Goal: Obtain resource: Download file/media

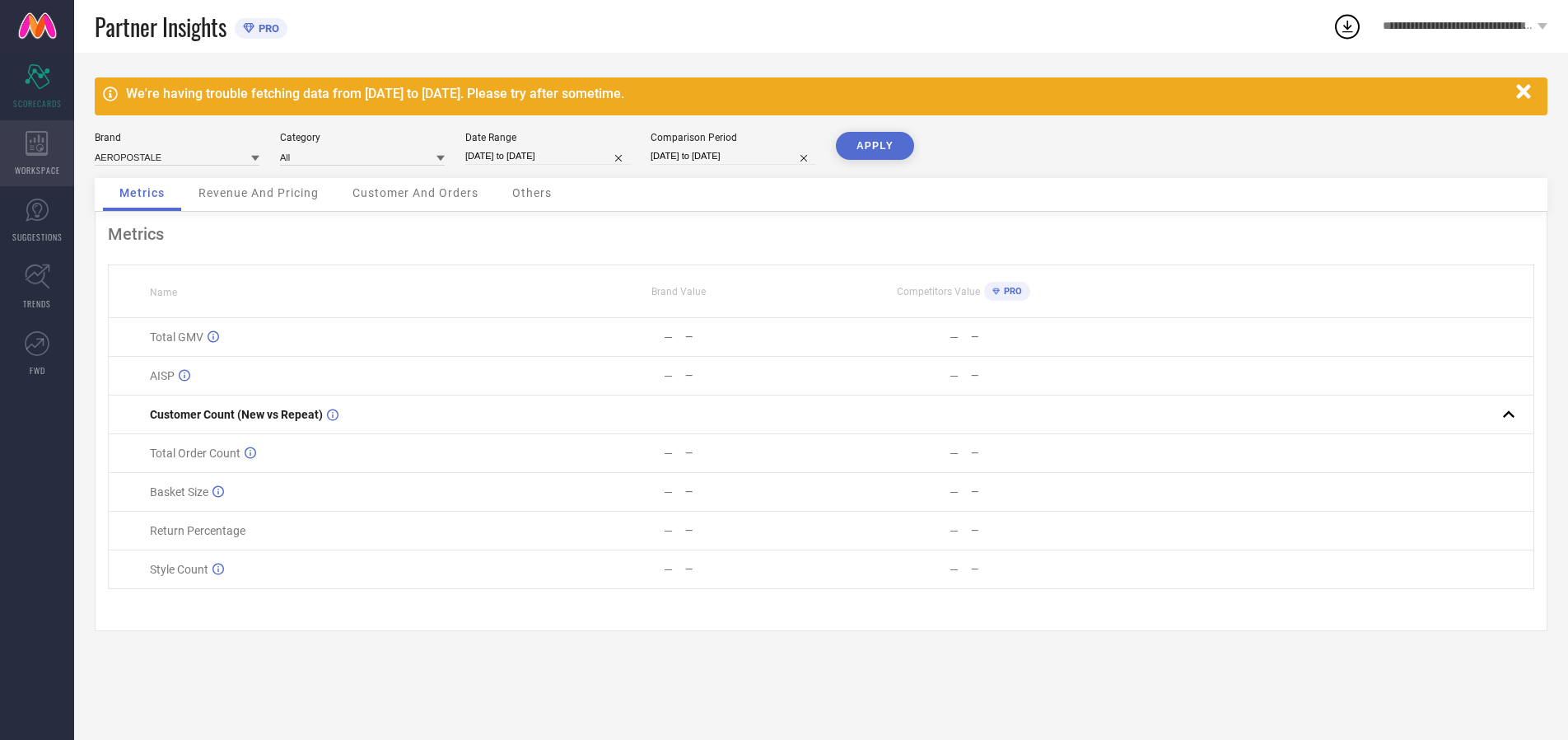
click at [37, 153] on icon at bounding box center [37, 142] width 22 height 25
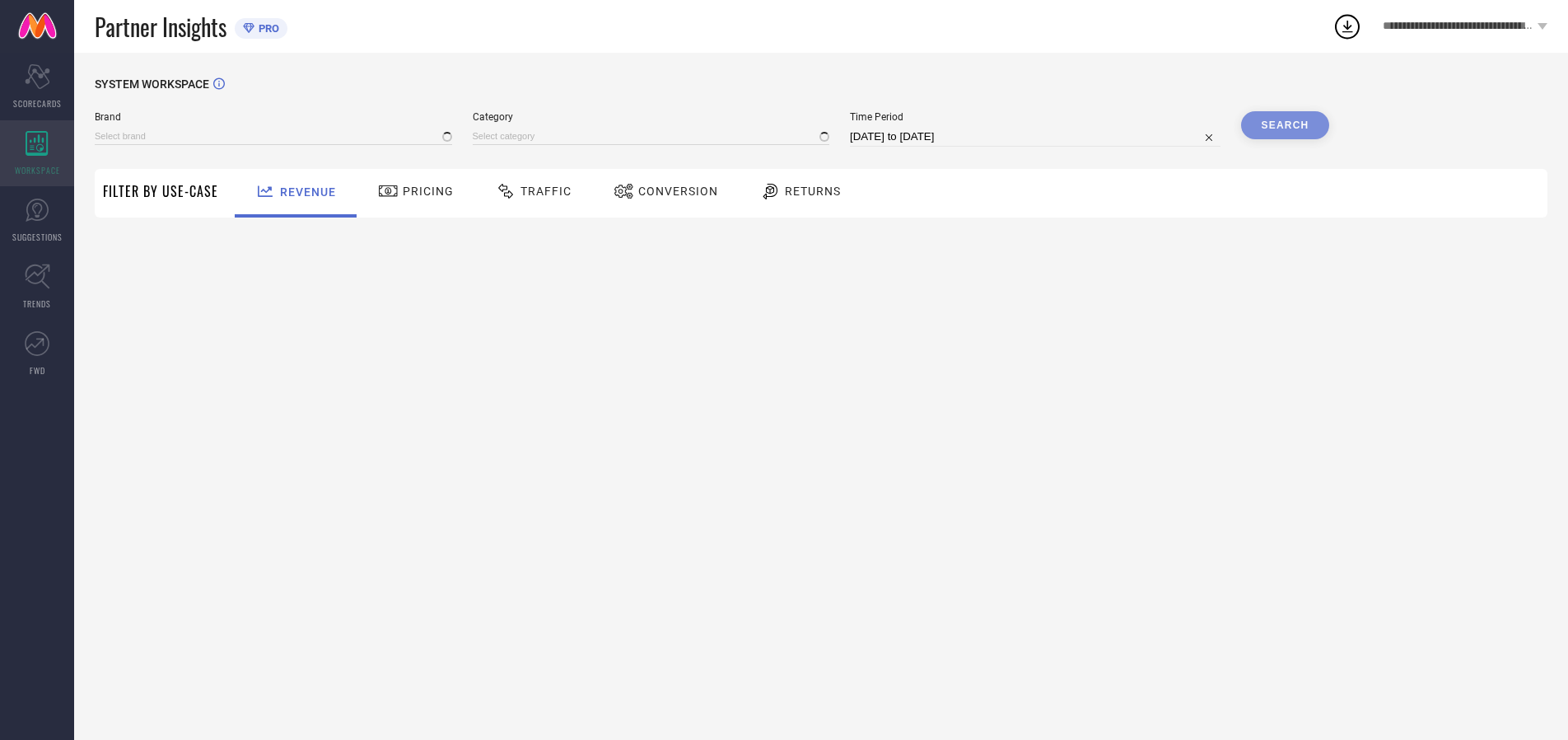
type input "AEROPOSTALE"
type input "All"
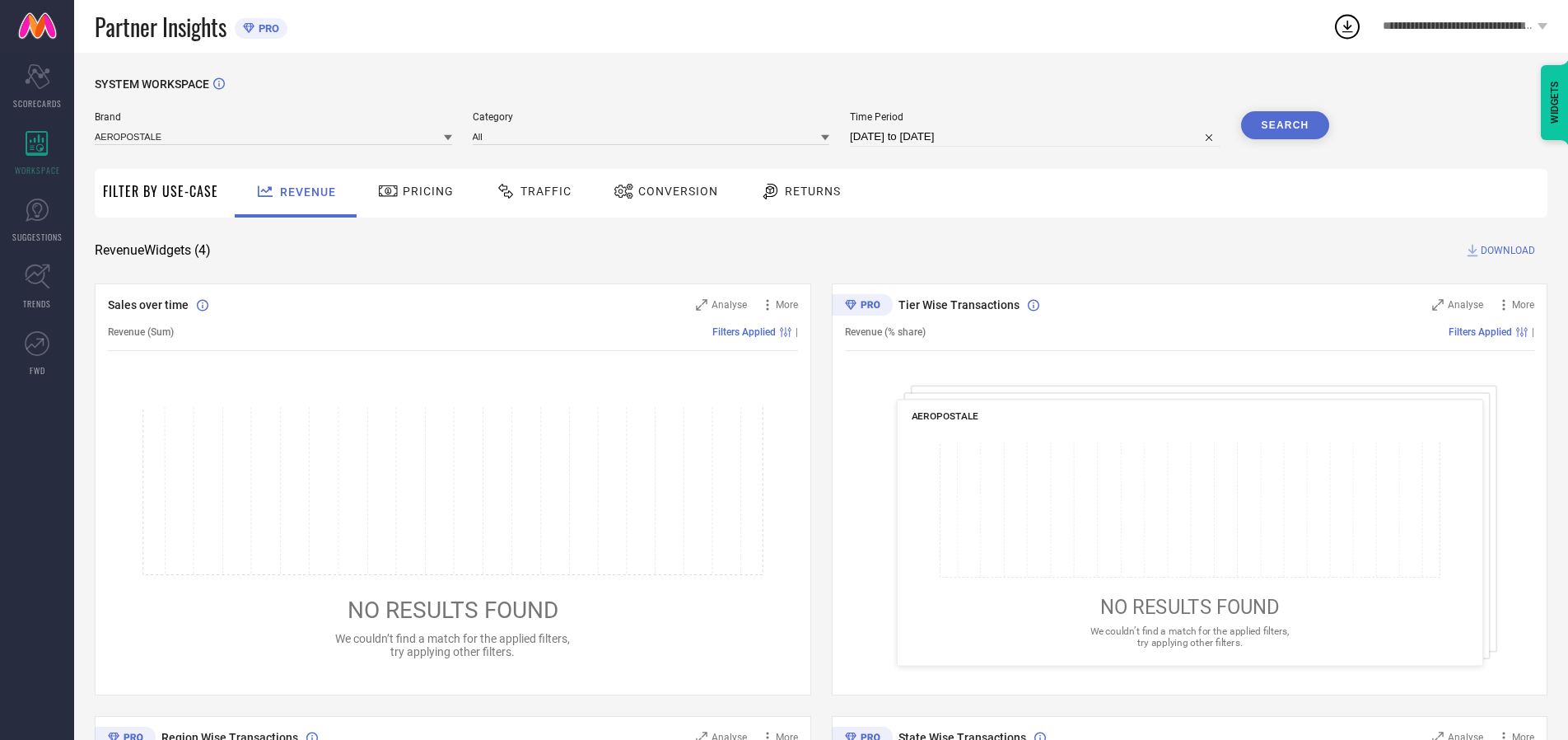
click at [673, 191] on span "Conversion" at bounding box center [678, 190] width 80 height 13
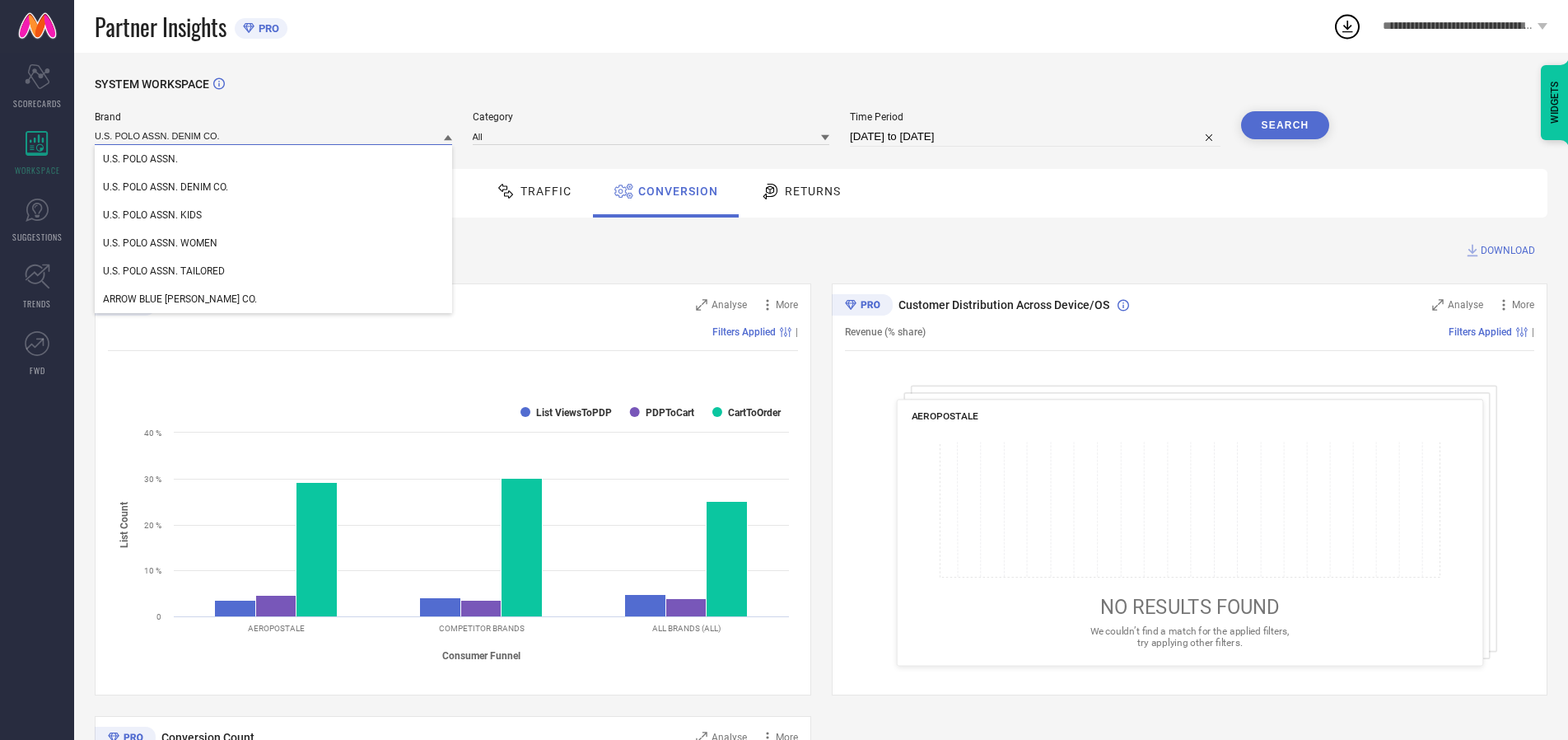
type input "U.S. POLO ASSN. DENIM CO."
click at [165, 188] on span "U.S. POLO ASSN. DENIM CO." at bounding box center [165, 187] width 125 height 12
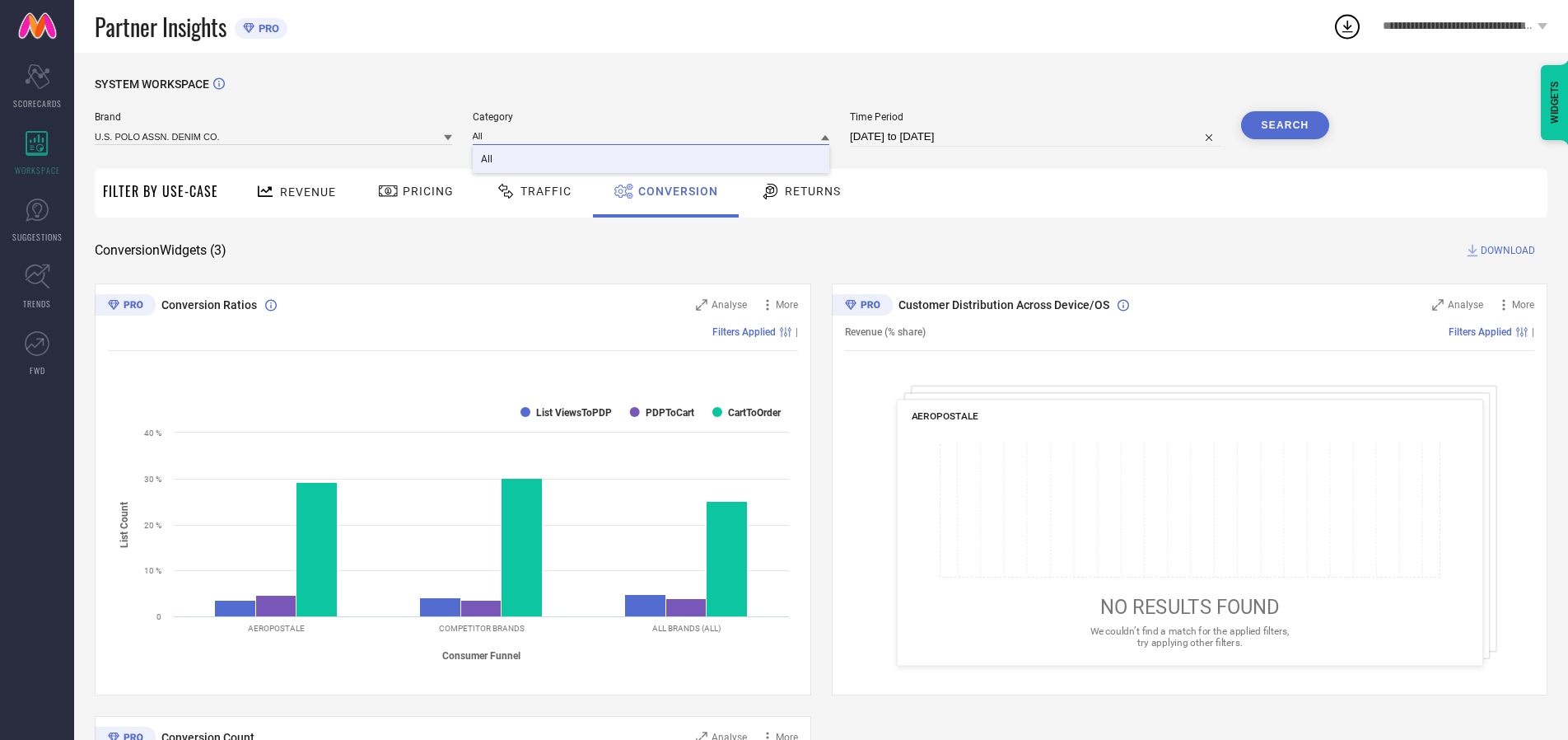
type input "All"
click at [488, 159] on span "All" at bounding box center [487, 159] width 12 height 12
click at [1035, 136] on input "[DATE] to [DATE]" at bounding box center [1034, 136] width 370 height 20
select select "7"
select select "2025"
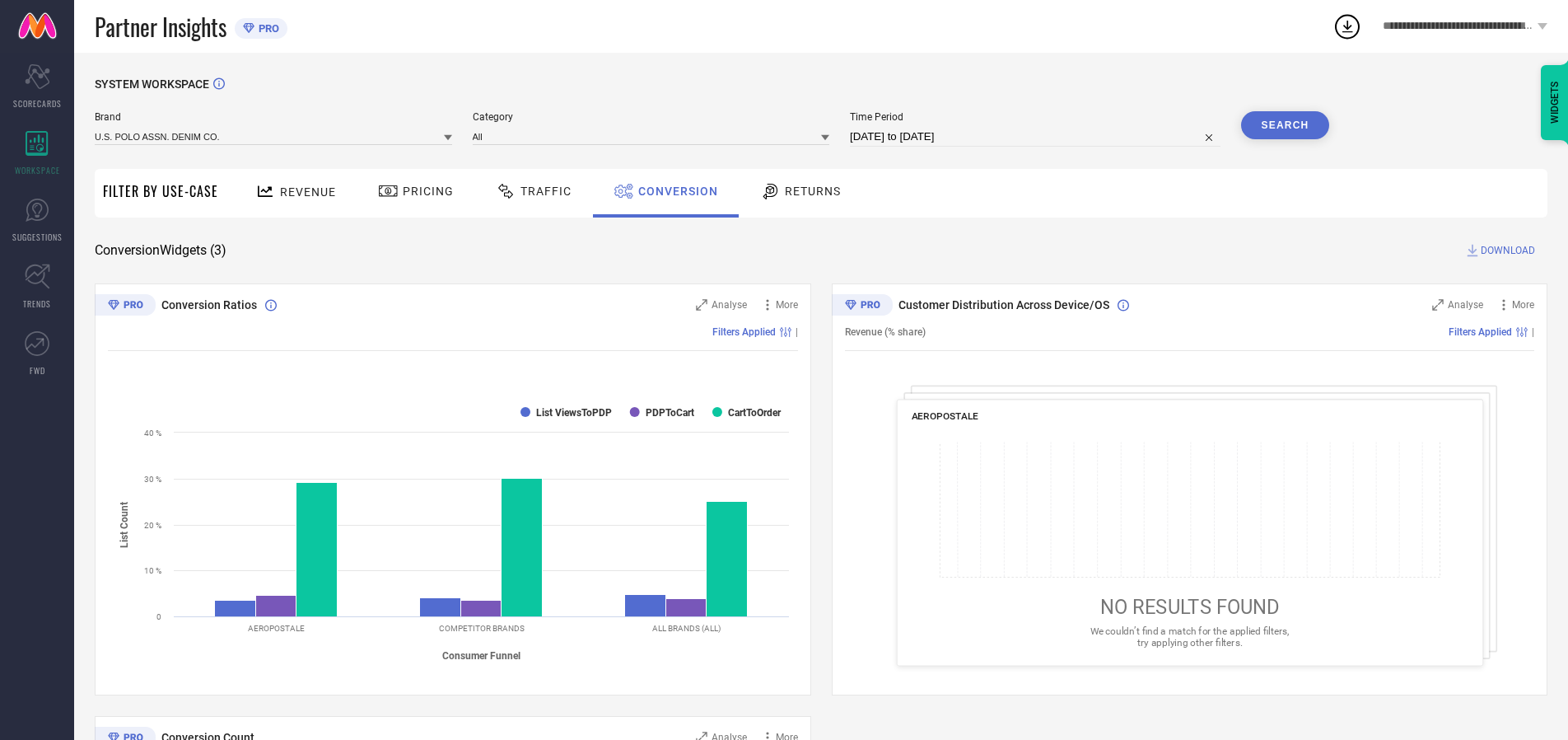
select select "8"
select select "2025"
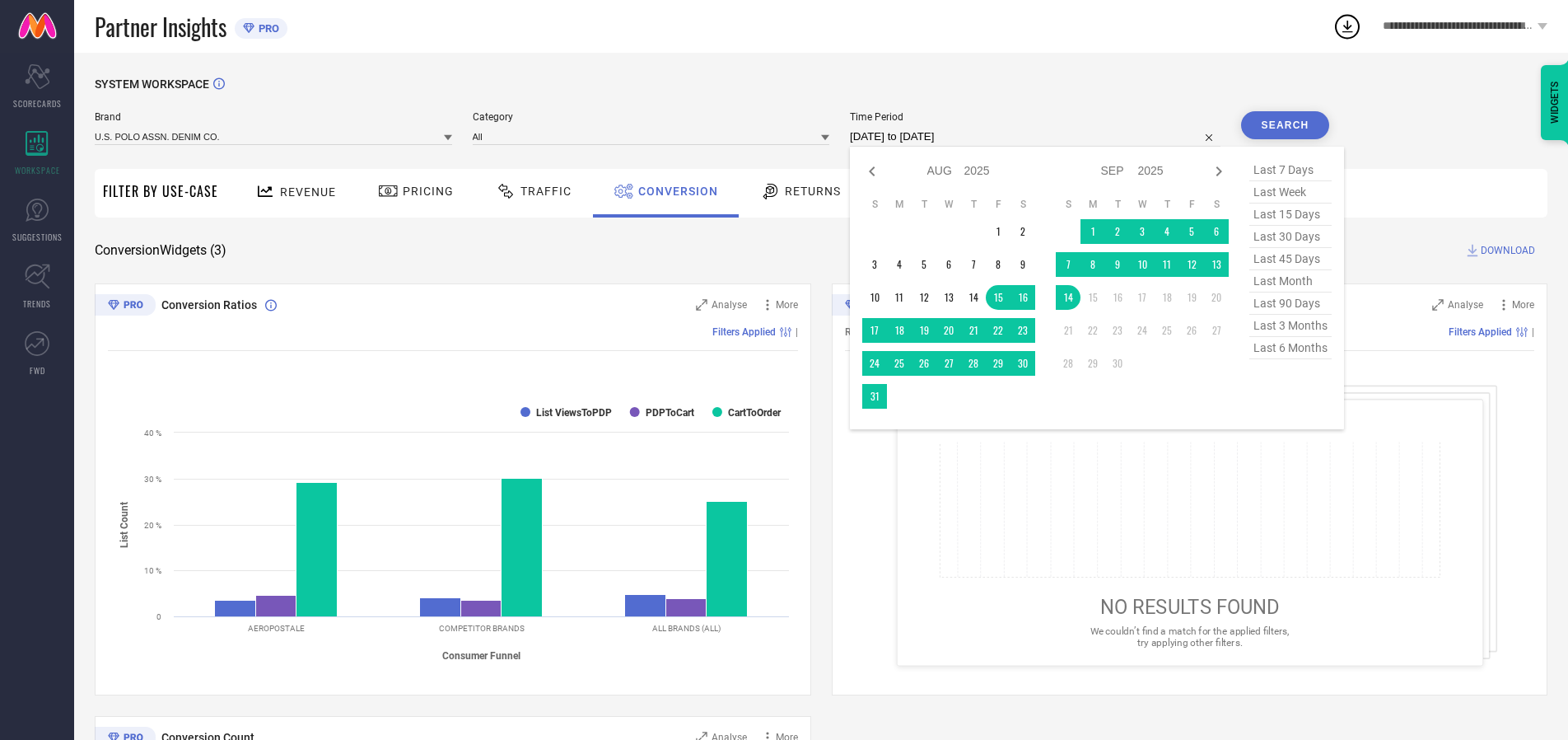
click at [1071, 298] on td "14" at bounding box center [1067, 297] width 25 height 25
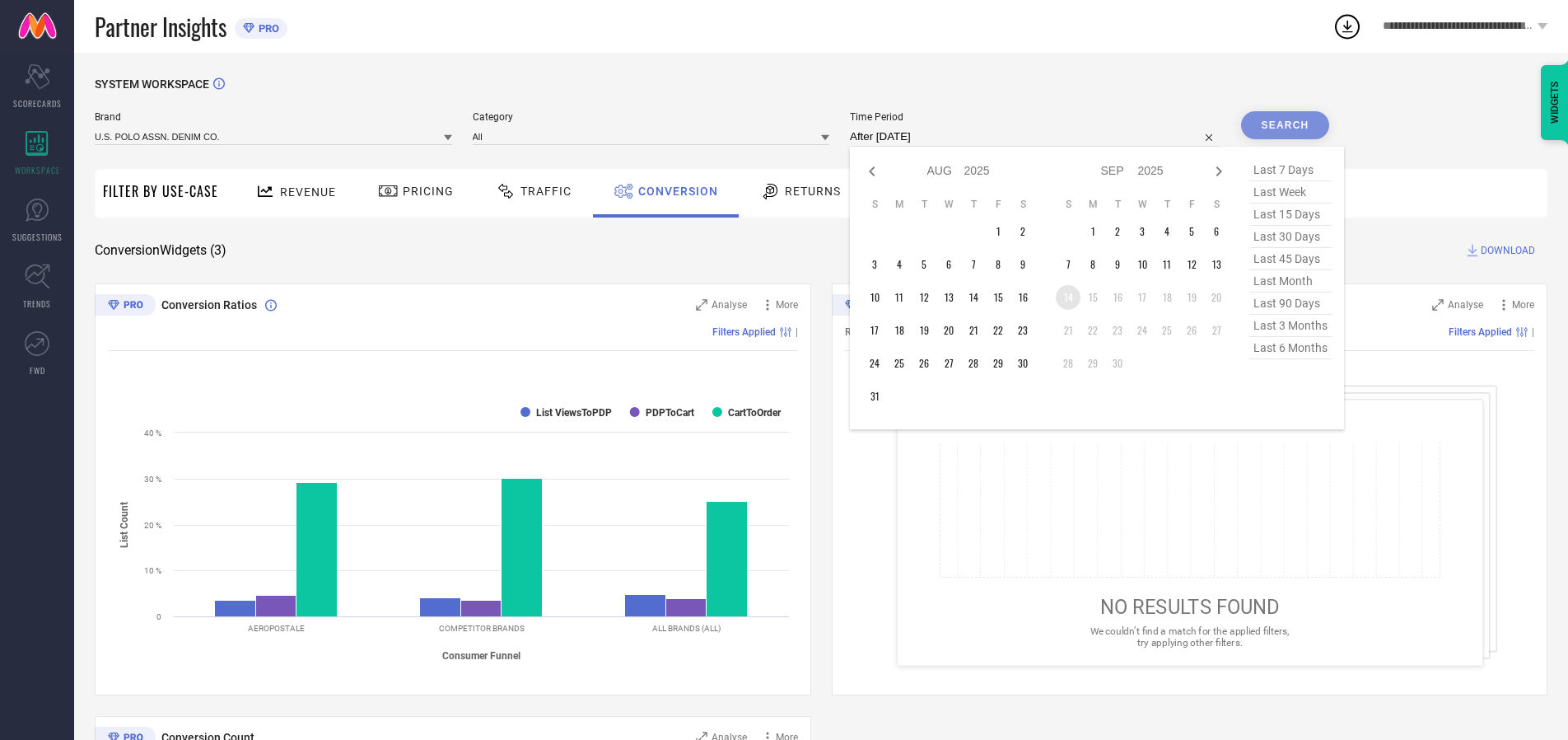
type input "[DATE] to [DATE]"
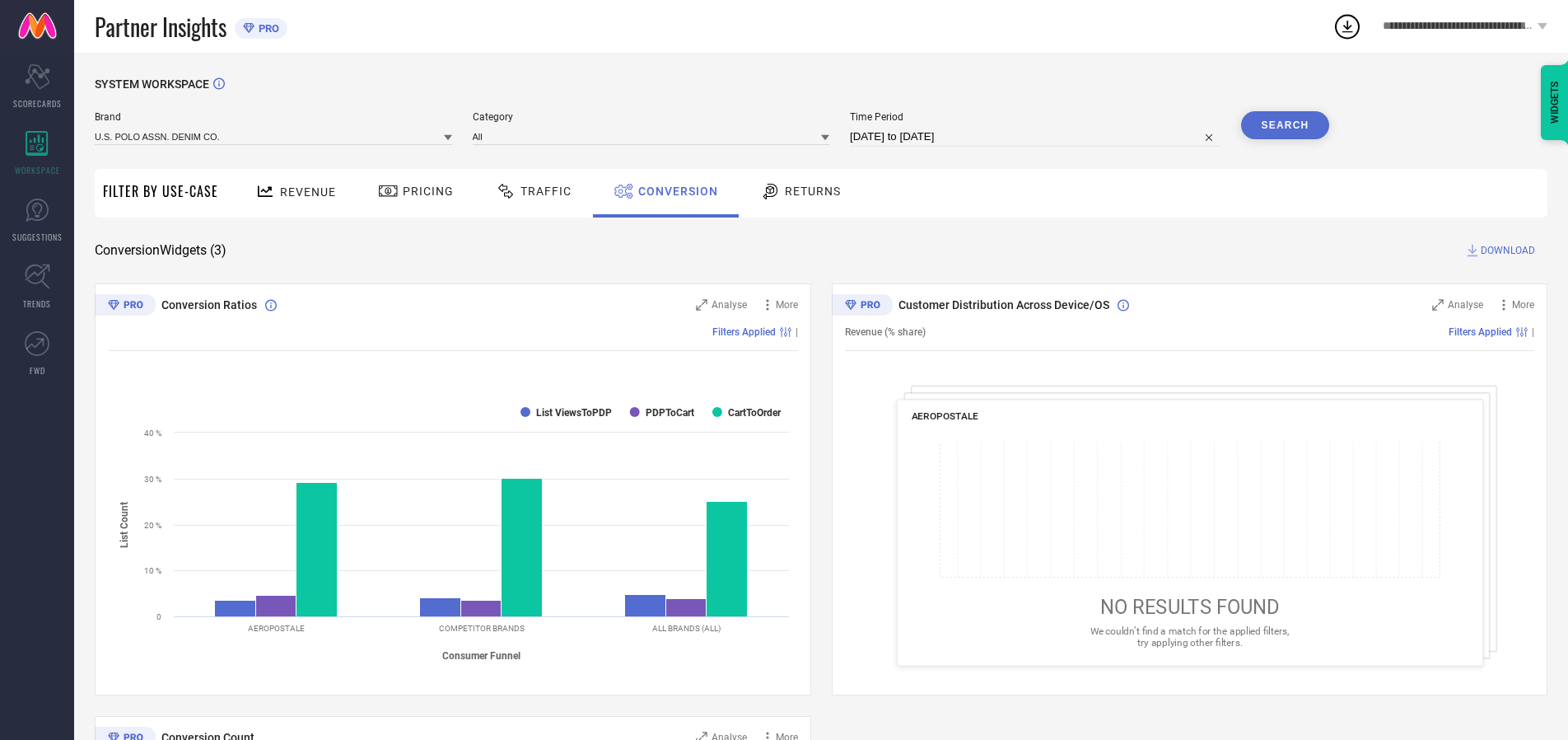
click at [1284, 125] on button "Search" at bounding box center [1284, 125] width 89 height 28
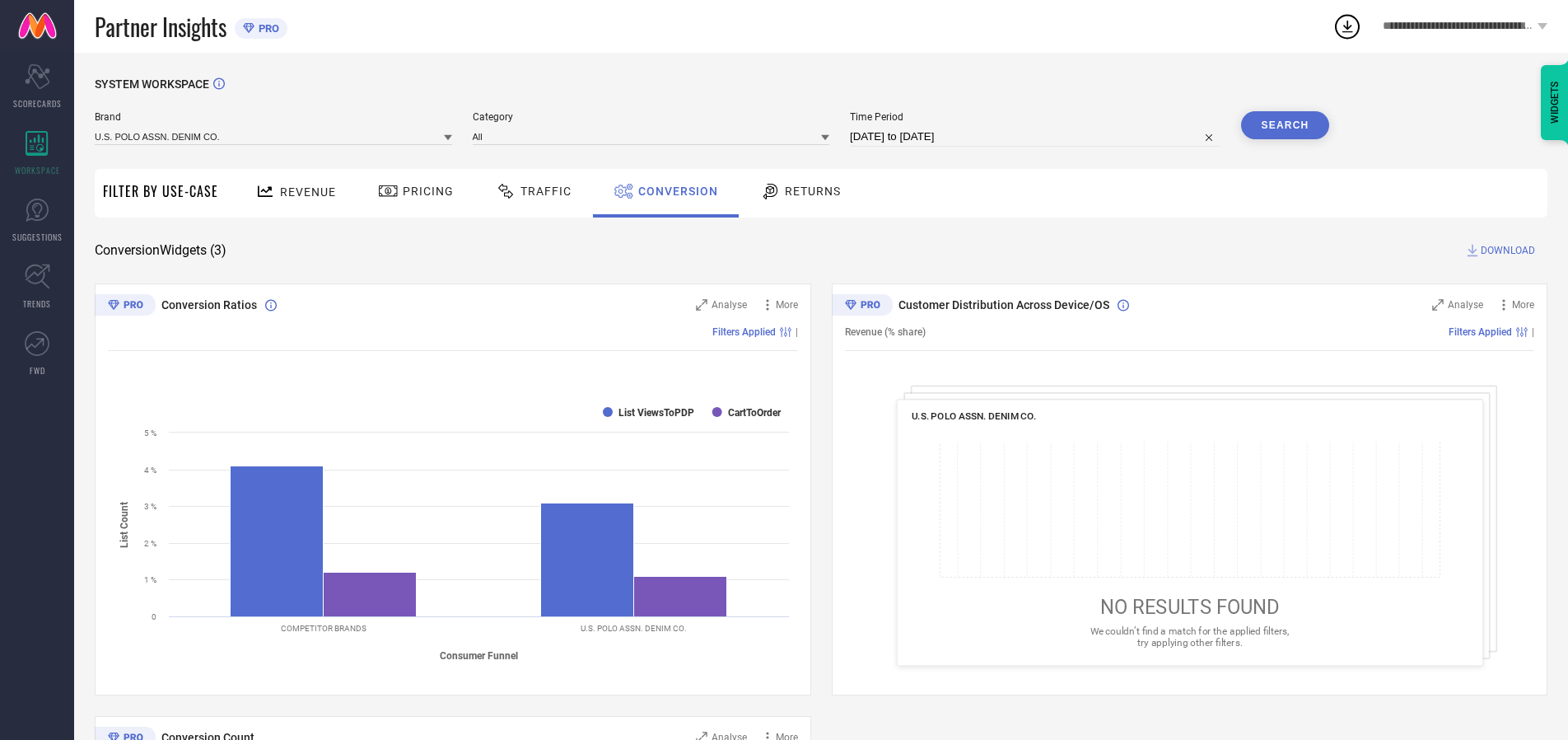
click at [1507, 250] on span "DOWNLOAD" at bounding box center [1507, 250] width 55 height 17
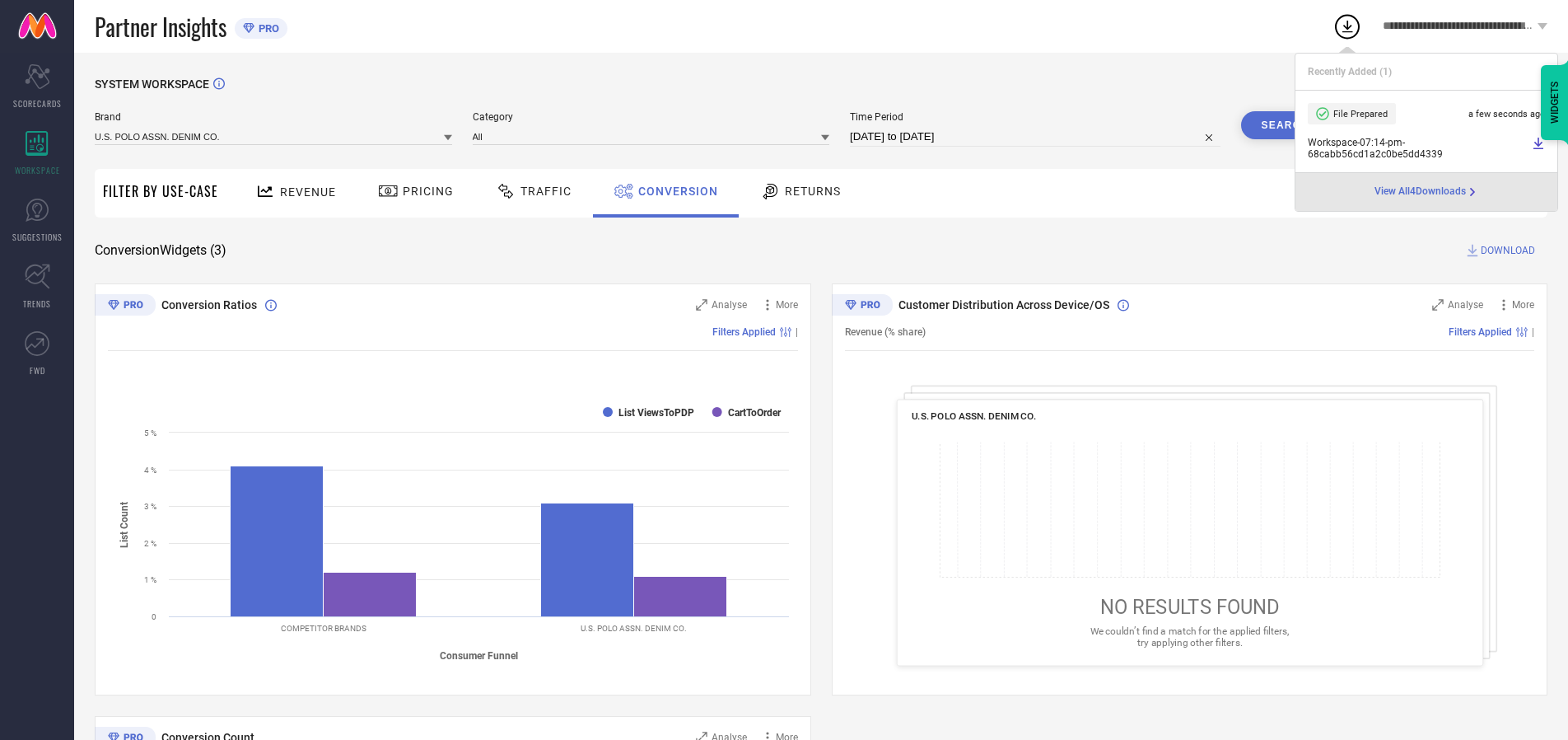
click at [673, 191] on span "Conversion" at bounding box center [678, 190] width 80 height 13
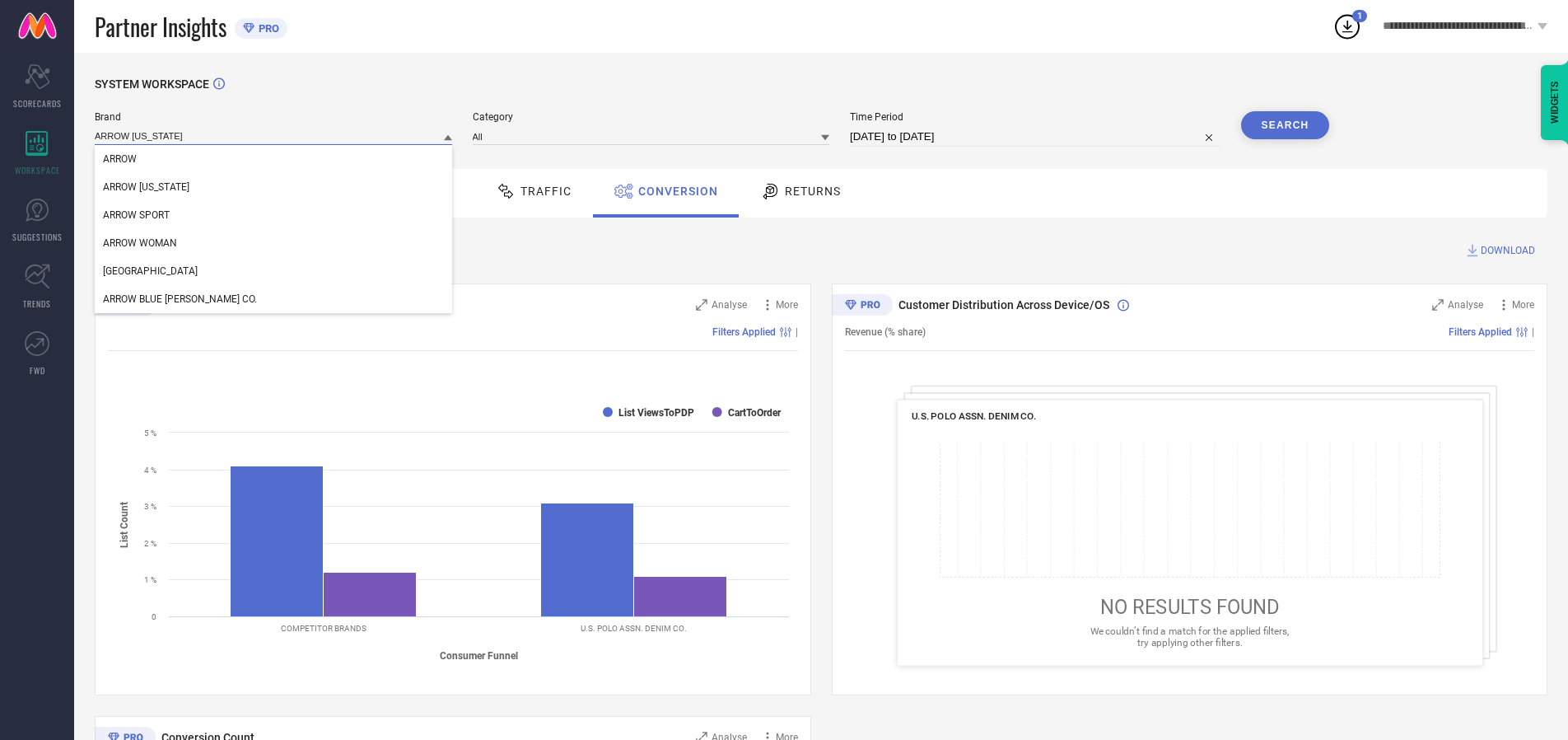
type input "ARROW [US_STATE]"
click at [145, 188] on span "ARROW [US_STATE]" at bounding box center [145, 187] width 87 height 12
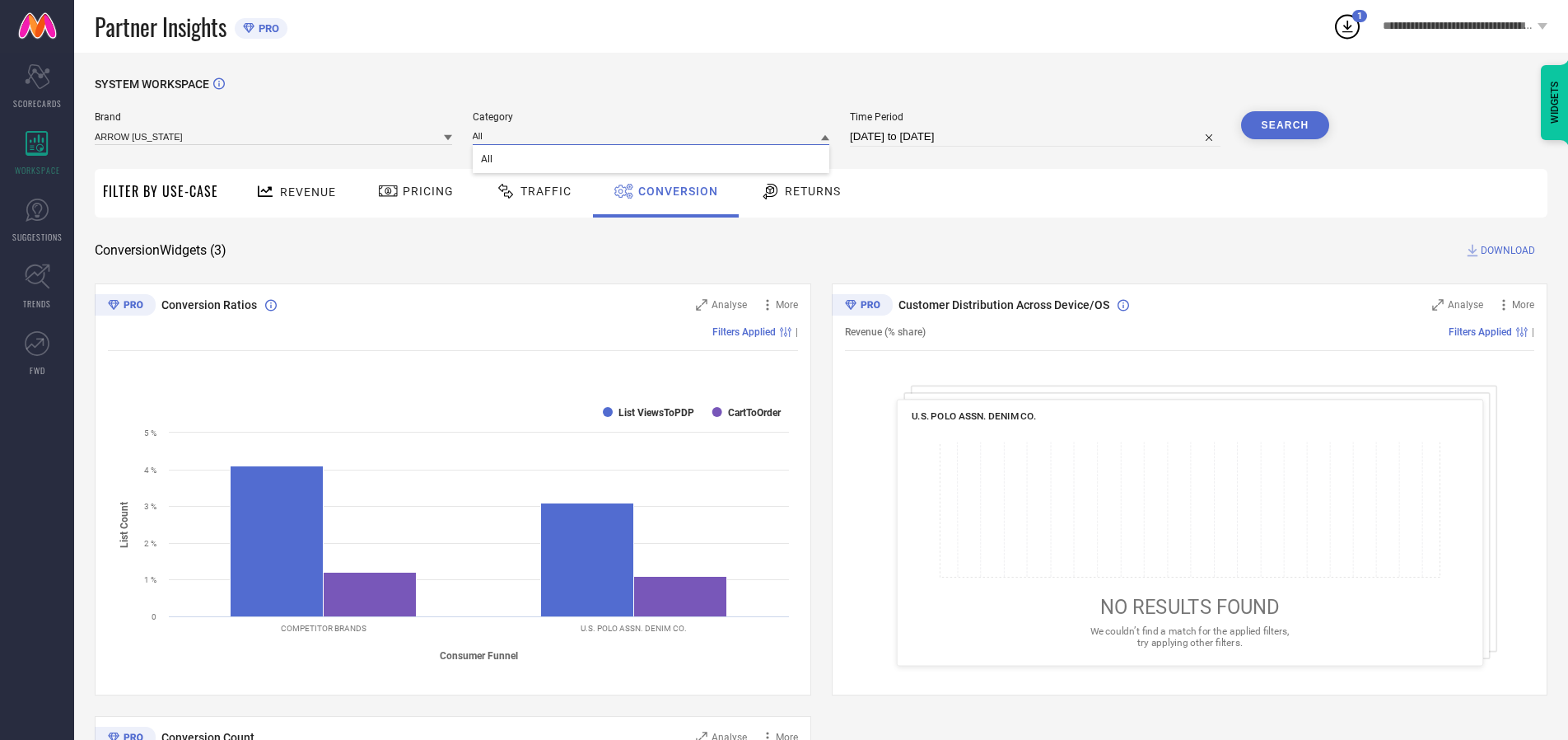
type input "All"
click at [488, 159] on span "All" at bounding box center [487, 159] width 12 height 12
click at [1284, 125] on button "Search" at bounding box center [1284, 125] width 89 height 28
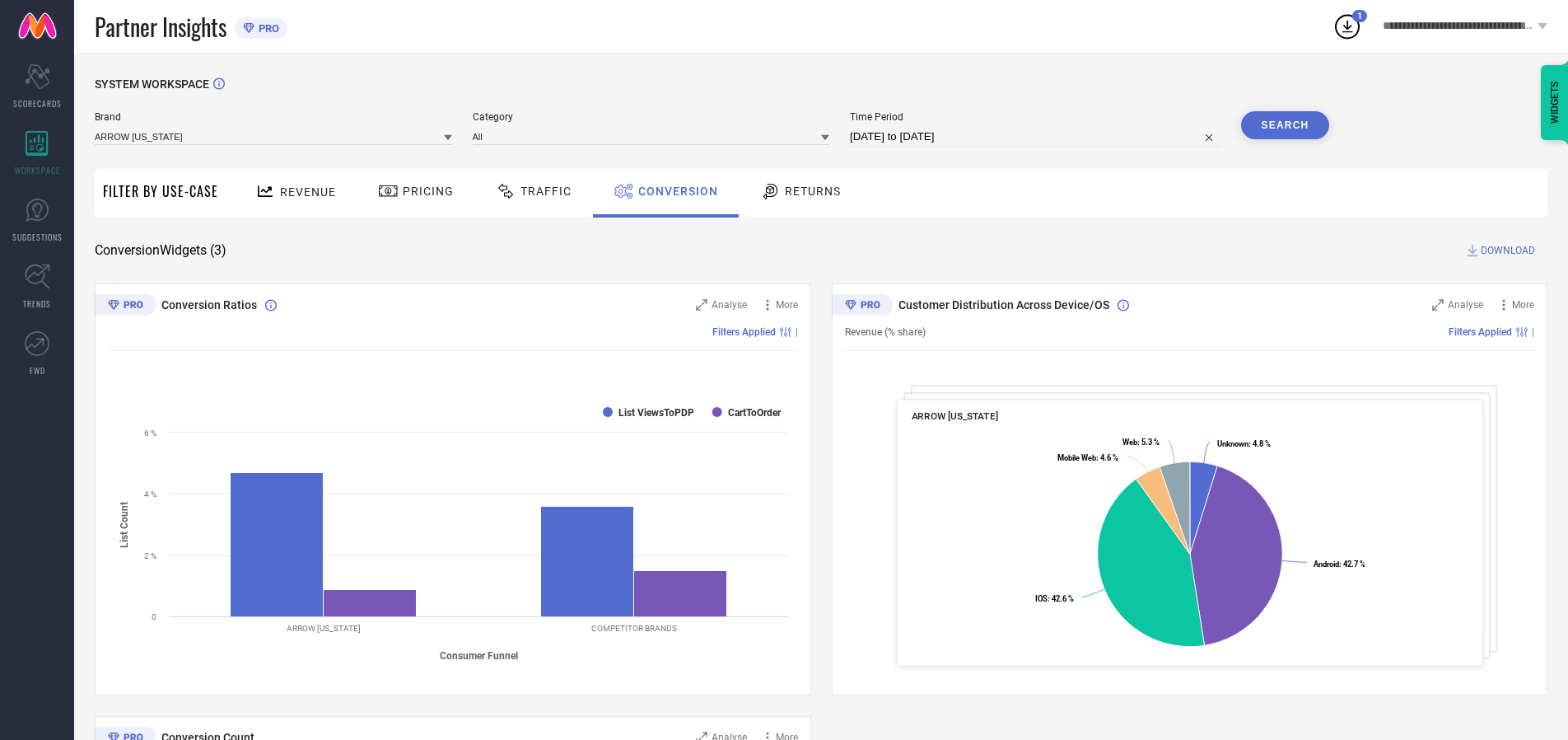
click at [1507, 250] on span "DOWNLOAD" at bounding box center [1507, 250] width 55 height 17
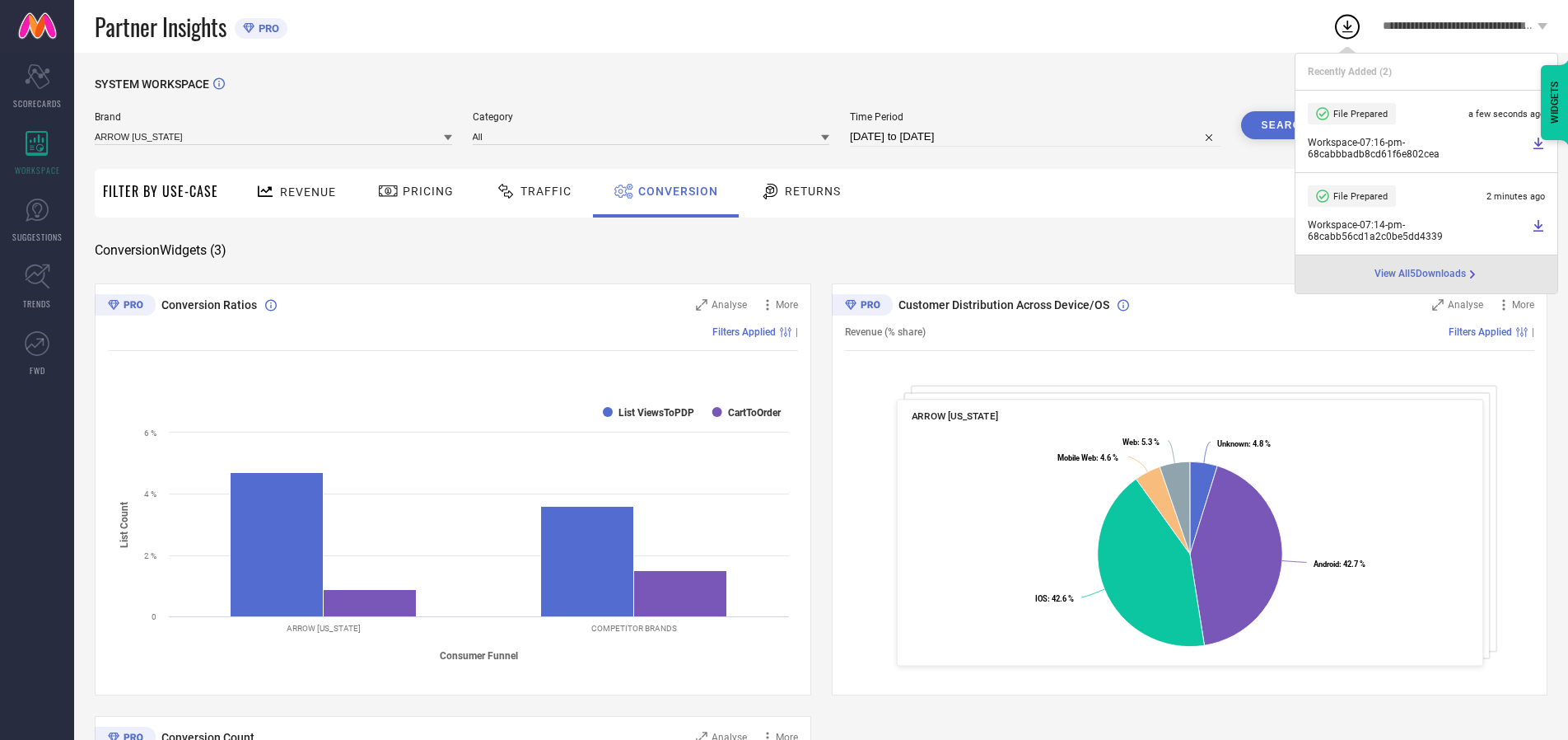
click at [673, 191] on span "Conversion" at bounding box center [678, 190] width 80 height 13
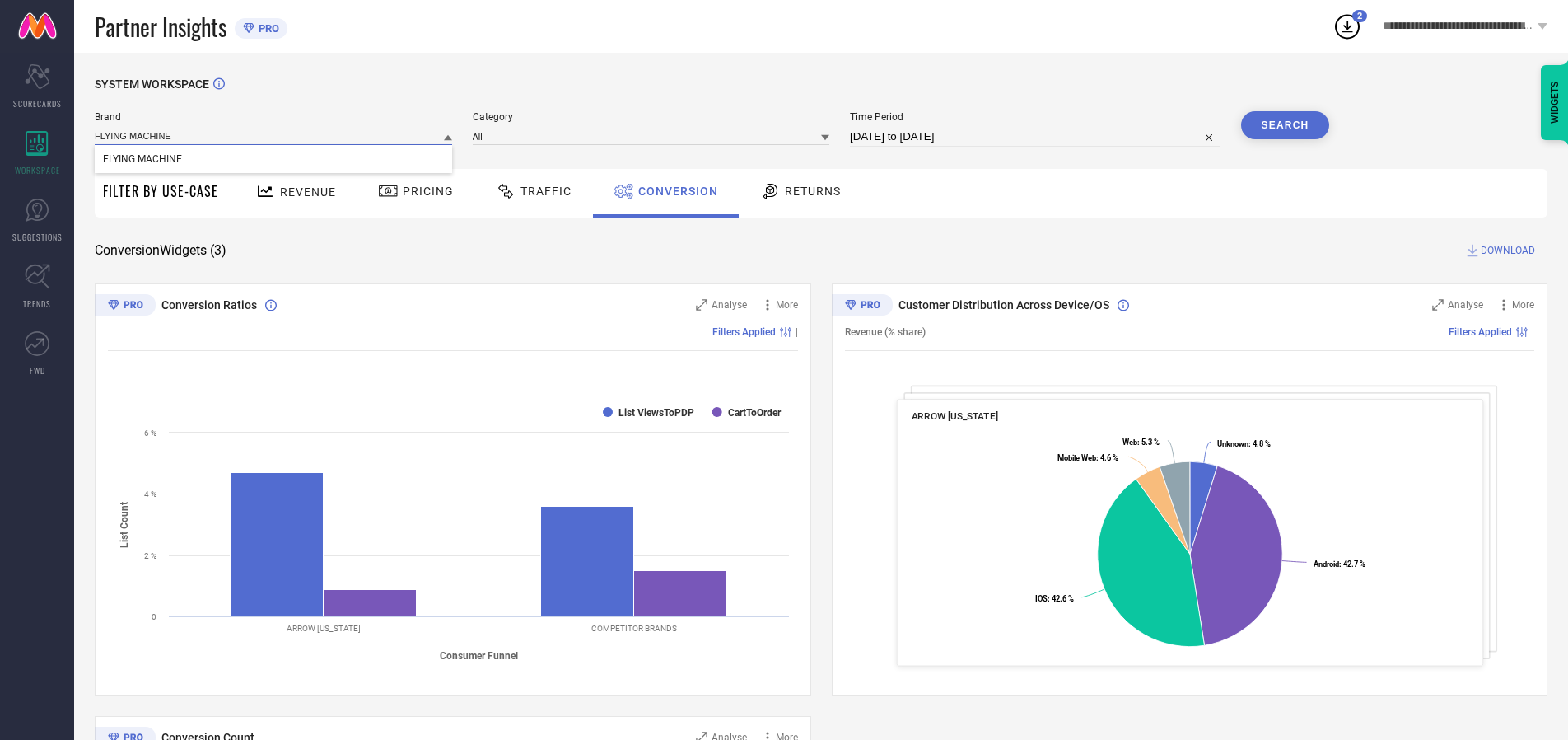
type input "FLYING MACHINE"
click at [141, 159] on span "FLYING MACHINE" at bounding box center [141, 159] width 79 height 12
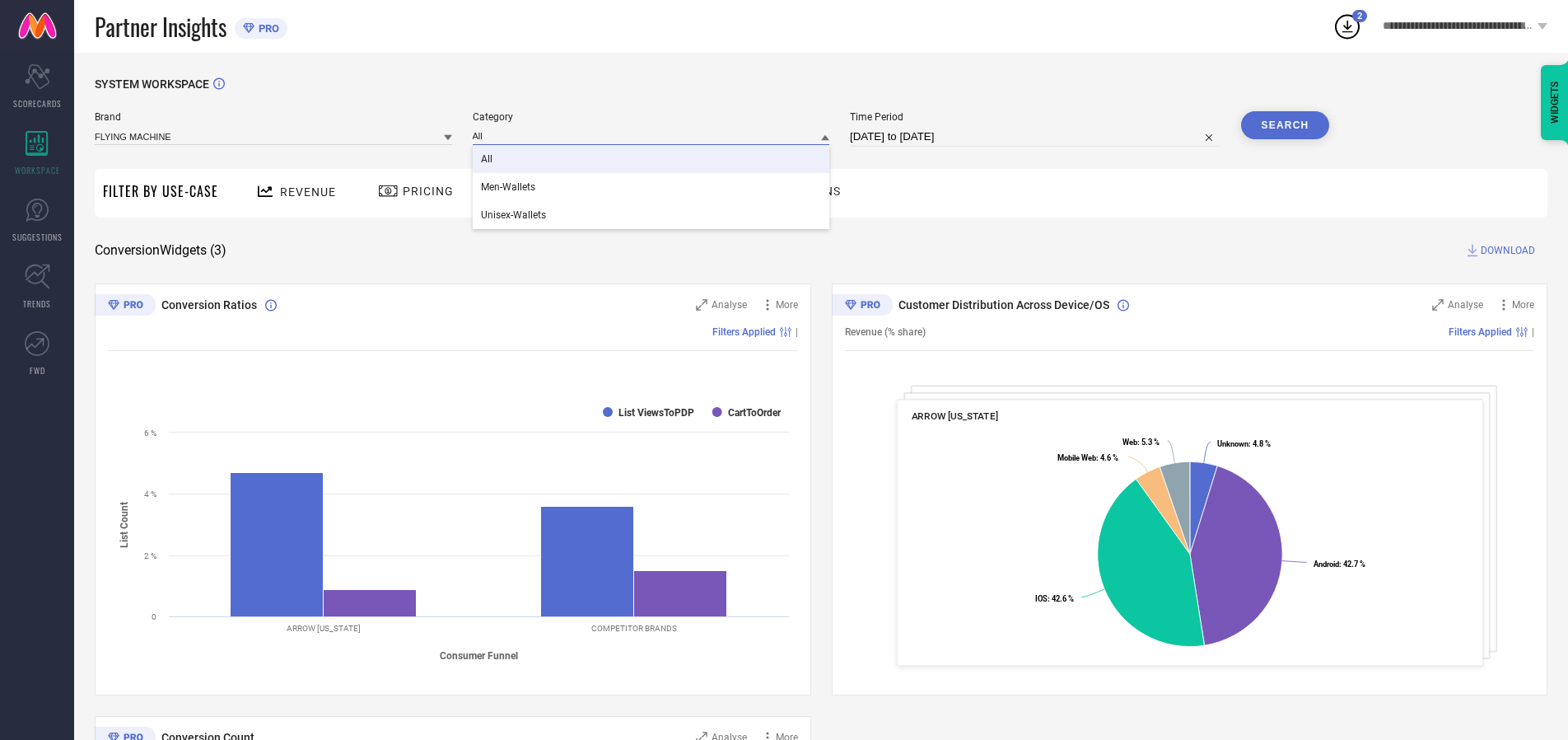
type input "All"
click at [488, 159] on span "All" at bounding box center [487, 159] width 12 height 12
click at [1284, 125] on button "Search" at bounding box center [1284, 125] width 89 height 28
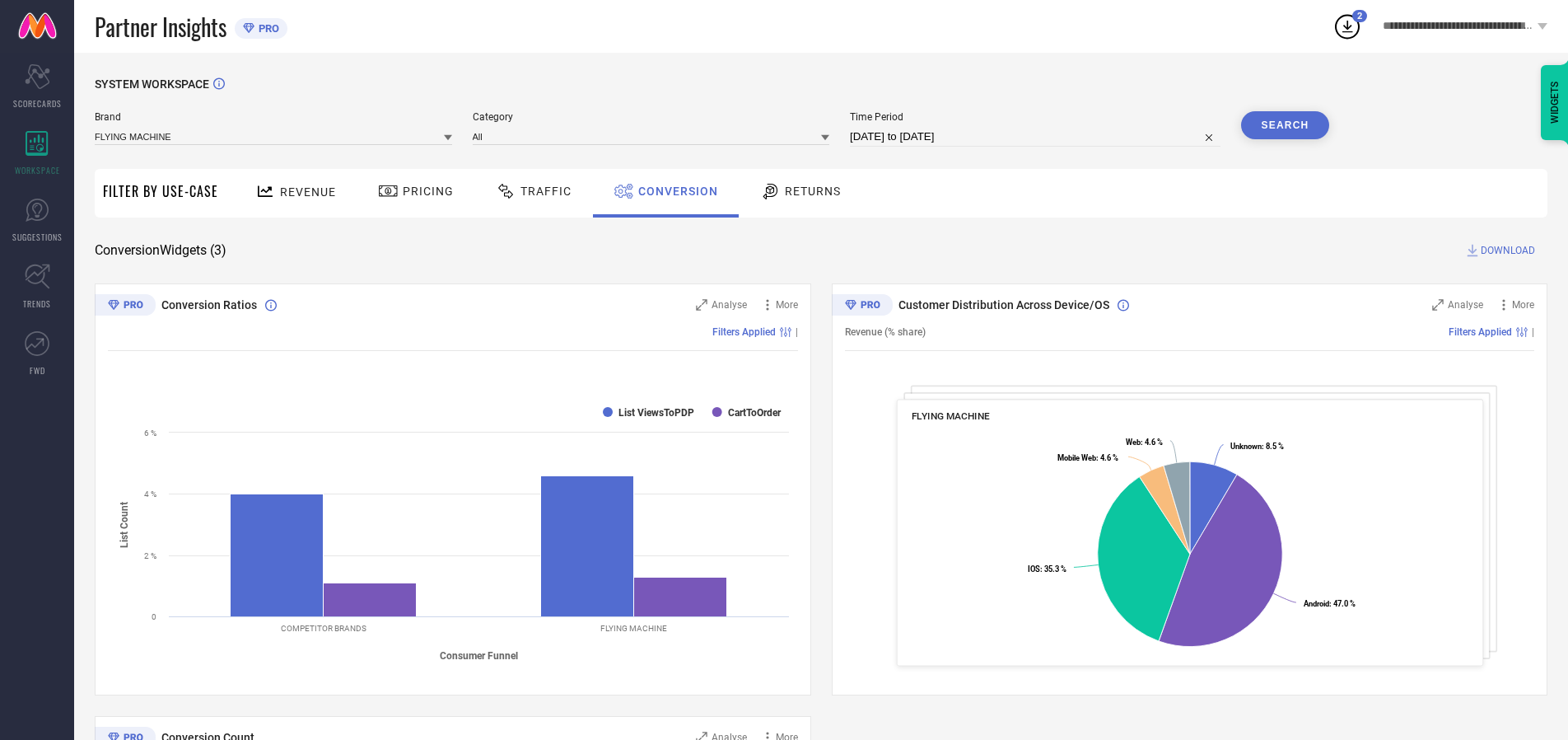
click at [1507, 250] on span "DOWNLOAD" at bounding box center [1507, 250] width 55 height 17
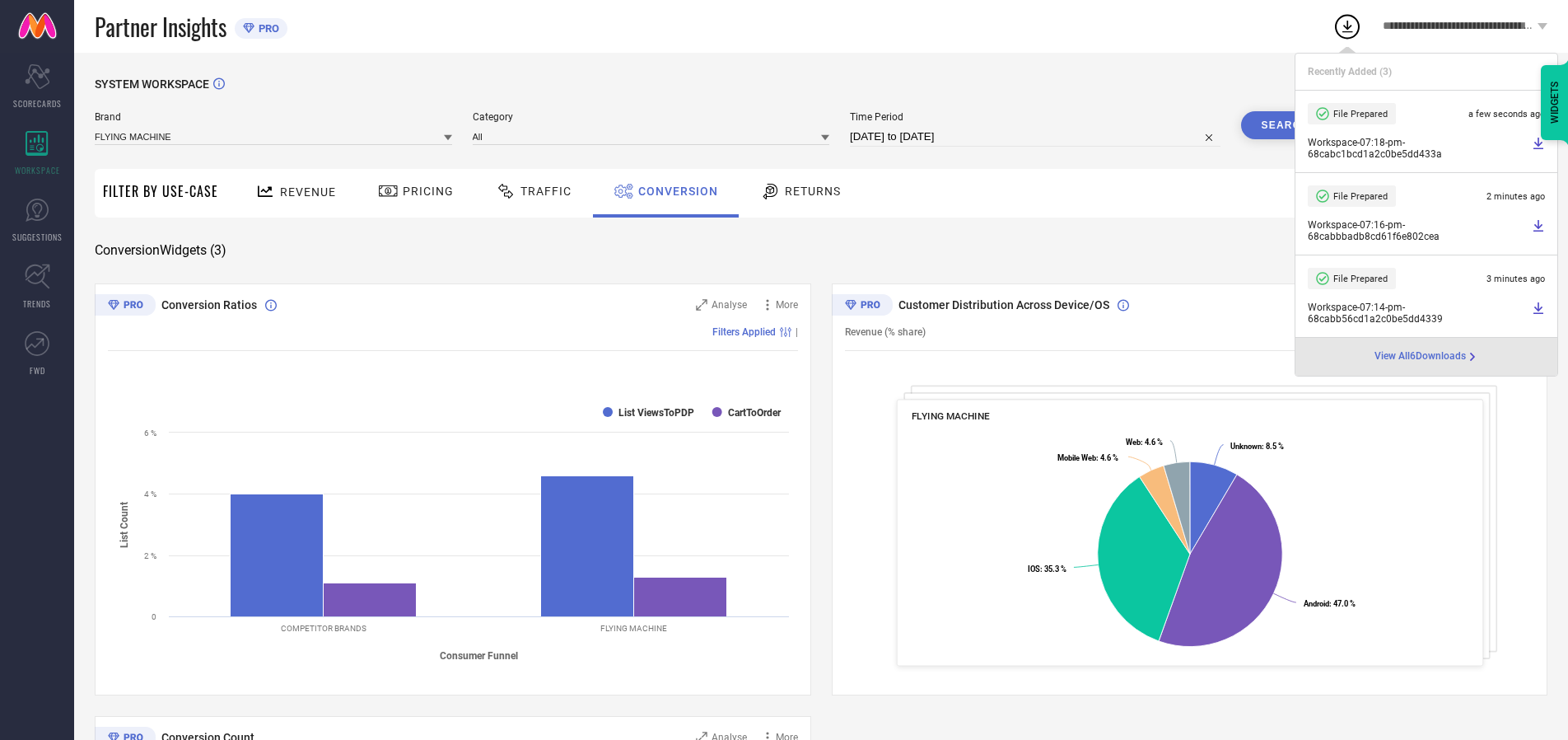
click at [673, 191] on span "Conversion" at bounding box center [678, 190] width 80 height 13
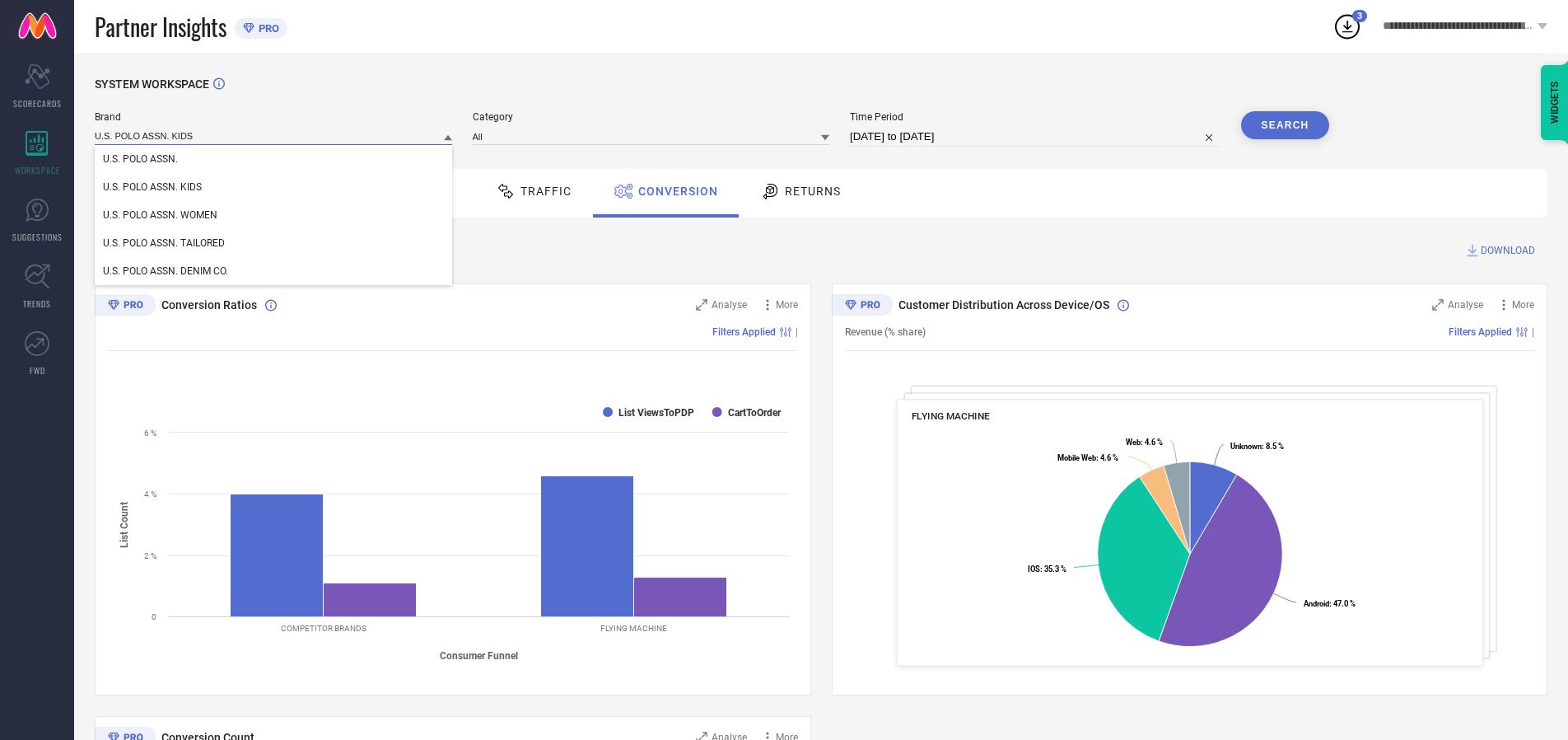
type input "U.S. POLO ASSN. KIDS"
click at [151, 188] on span "U.S. POLO ASSN. KIDS" at bounding box center [151, 187] width 99 height 12
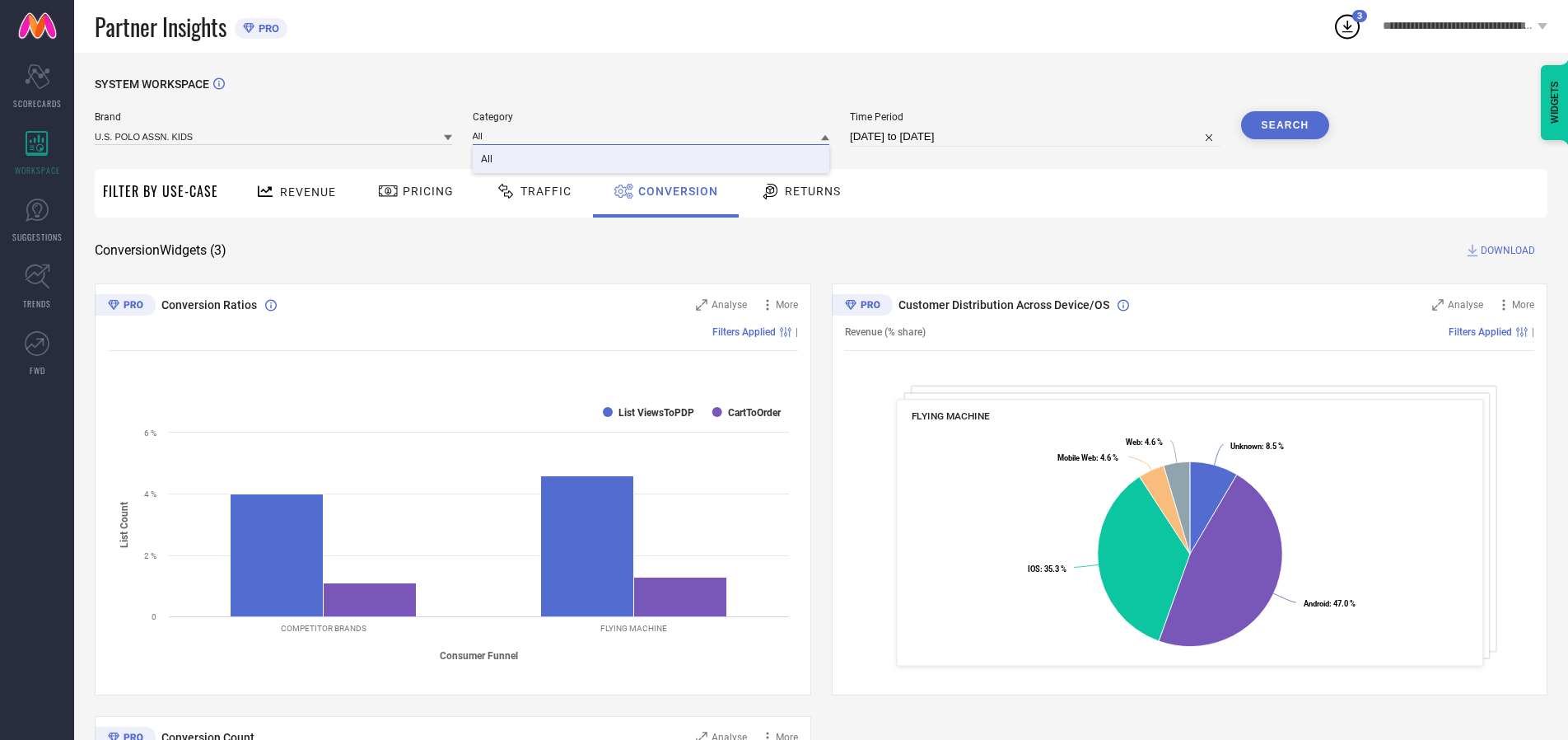
type input "All"
click at [488, 159] on span "All" at bounding box center [487, 159] width 12 height 12
click at [1284, 125] on button "Search" at bounding box center [1284, 125] width 89 height 28
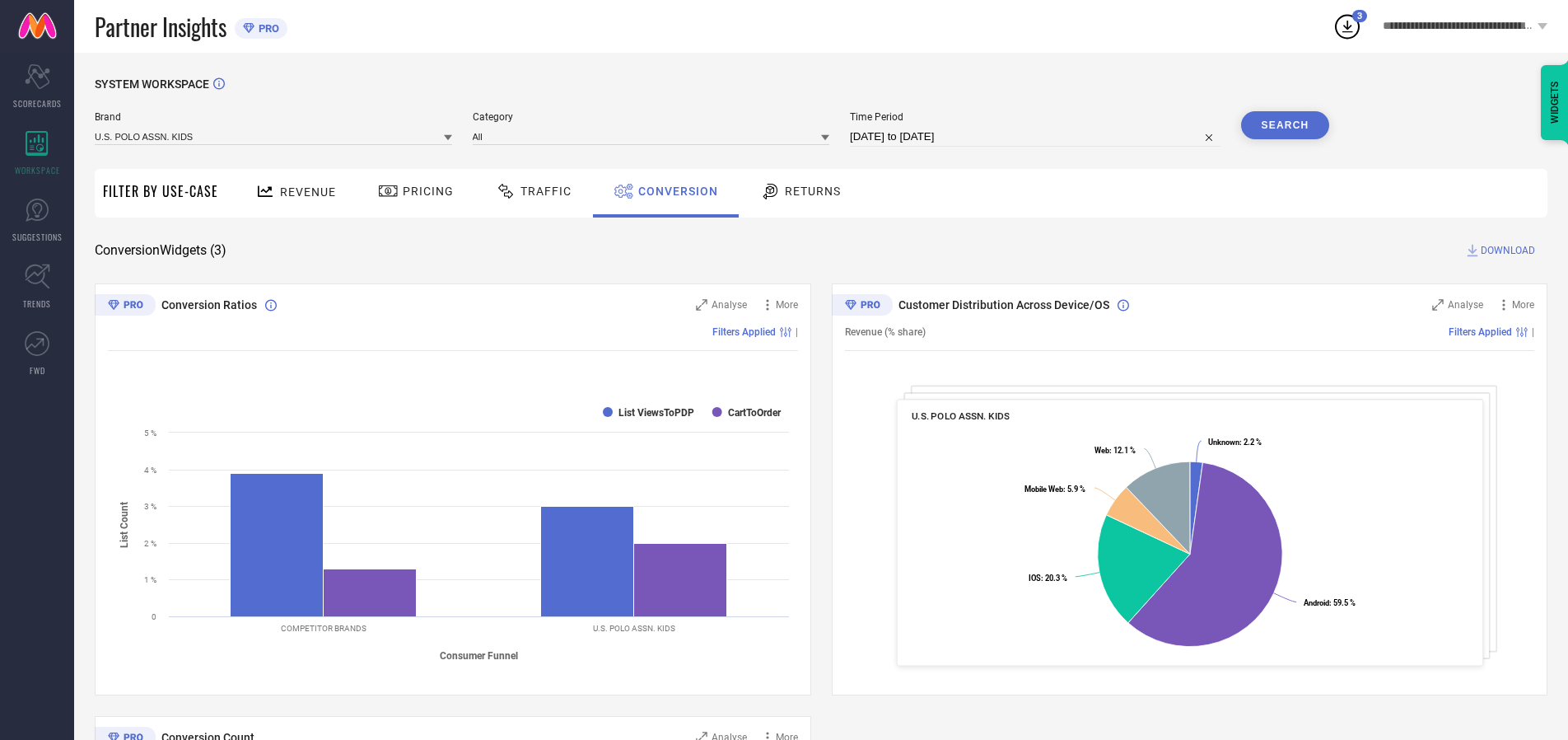
click at [1507, 250] on span "DOWNLOAD" at bounding box center [1507, 250] width 55 height 17
click at [673, 191] on span "Conversion" at bounding box center [678, 190] width 80 height 13
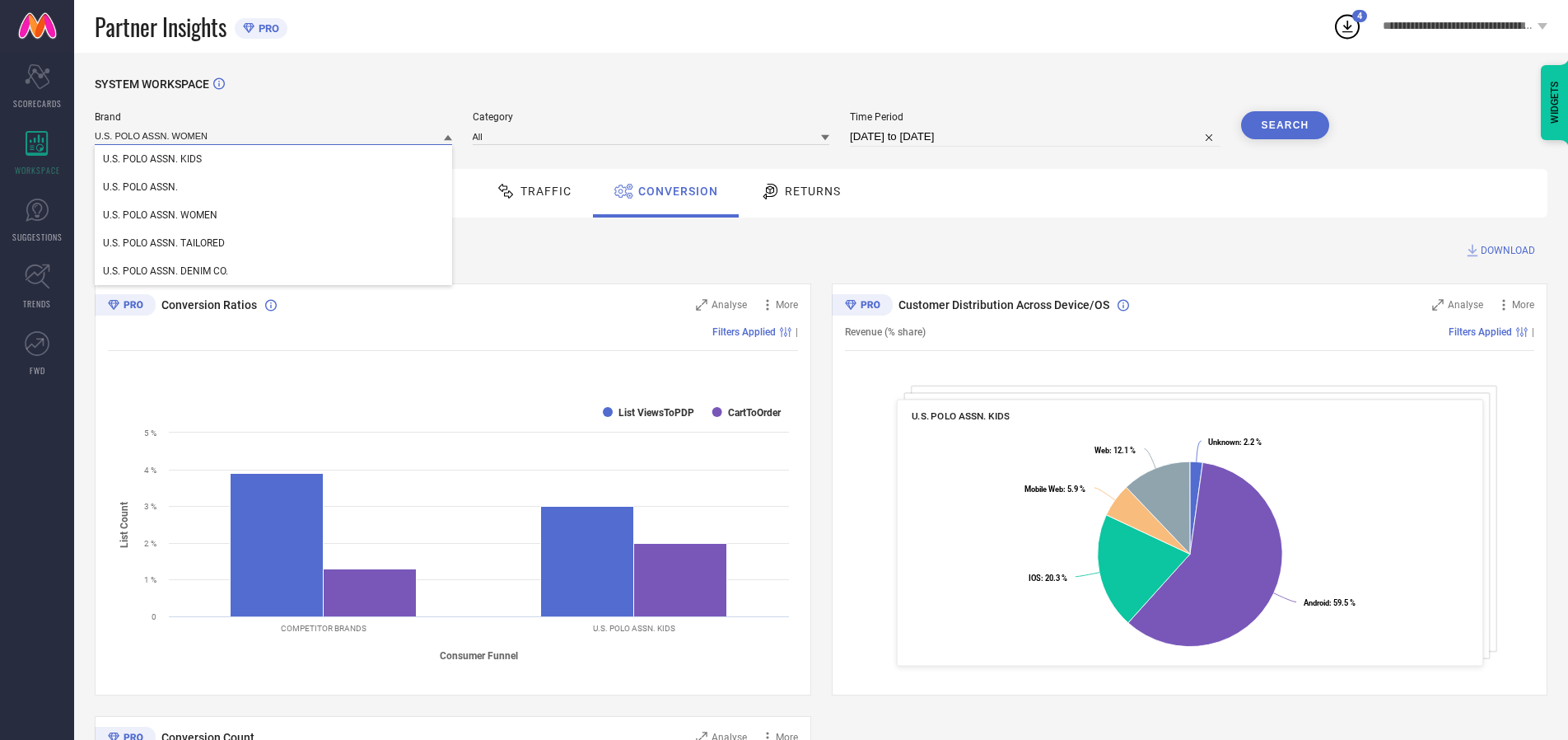
type input "U.S. POLO ASSN. WOMEN"
click at [159, 216] on span "U.S. POLO ASSN. WOMEN" at bounding box center [159, 215] width 114 height 12
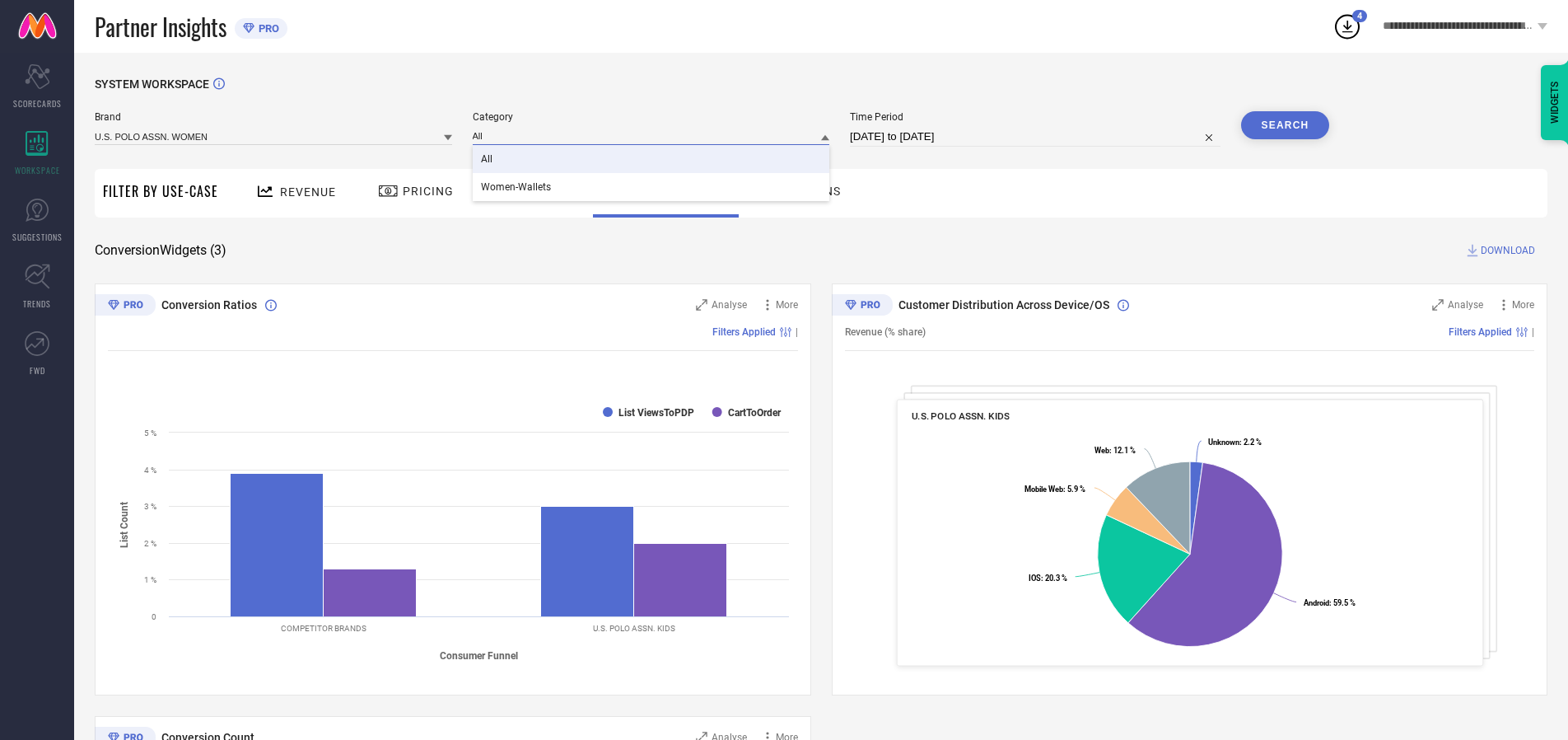
type input "All"
click at [488, 159] on span "All" at bounding box center [487, 159] width 12 height 12
click at [1284, 125] on button "Search" at bounding box center [1284, 125] width 89 height 28
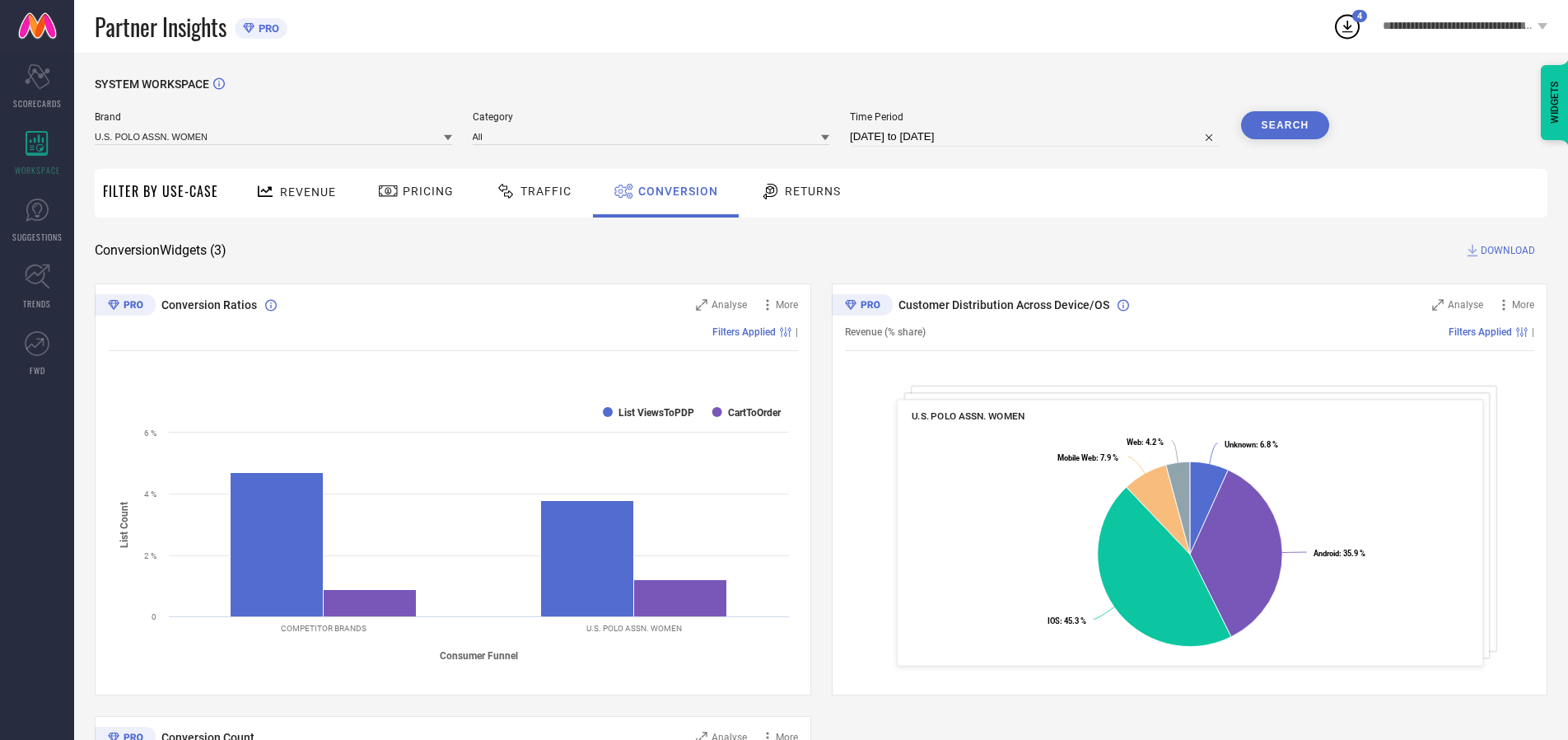
click at [1507, 250] on span "DOWNLOAD" at bounding box center [1507, 250] width 55 height 17
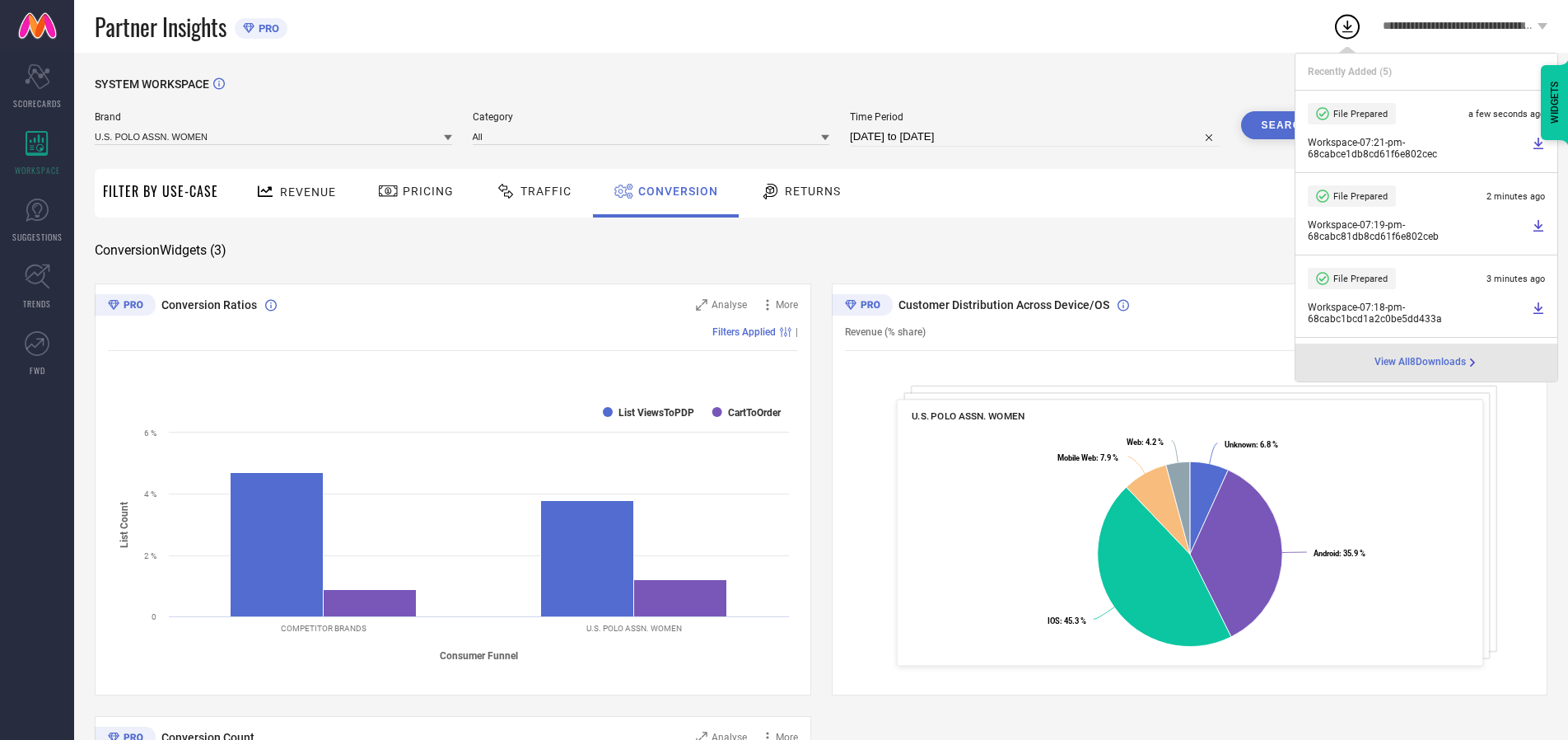
click at [673, 191] on span "Conversion" at bounding box center [678, 190] width 80 height 13
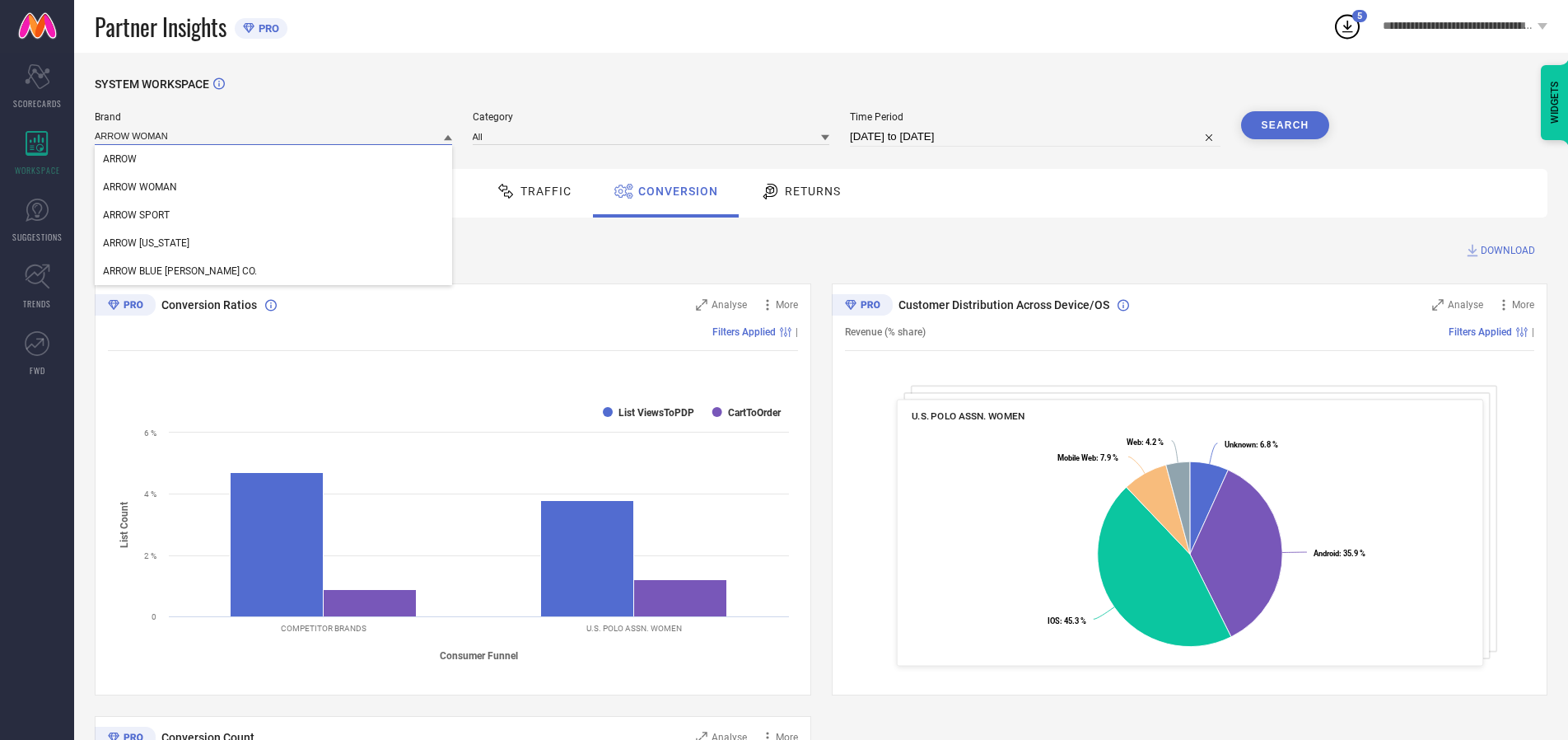
type input "ARROW WOMAN"
click at [140, 188] on span "ARROW WOMAN" at bounding box center [139, 187] width 74 height 12
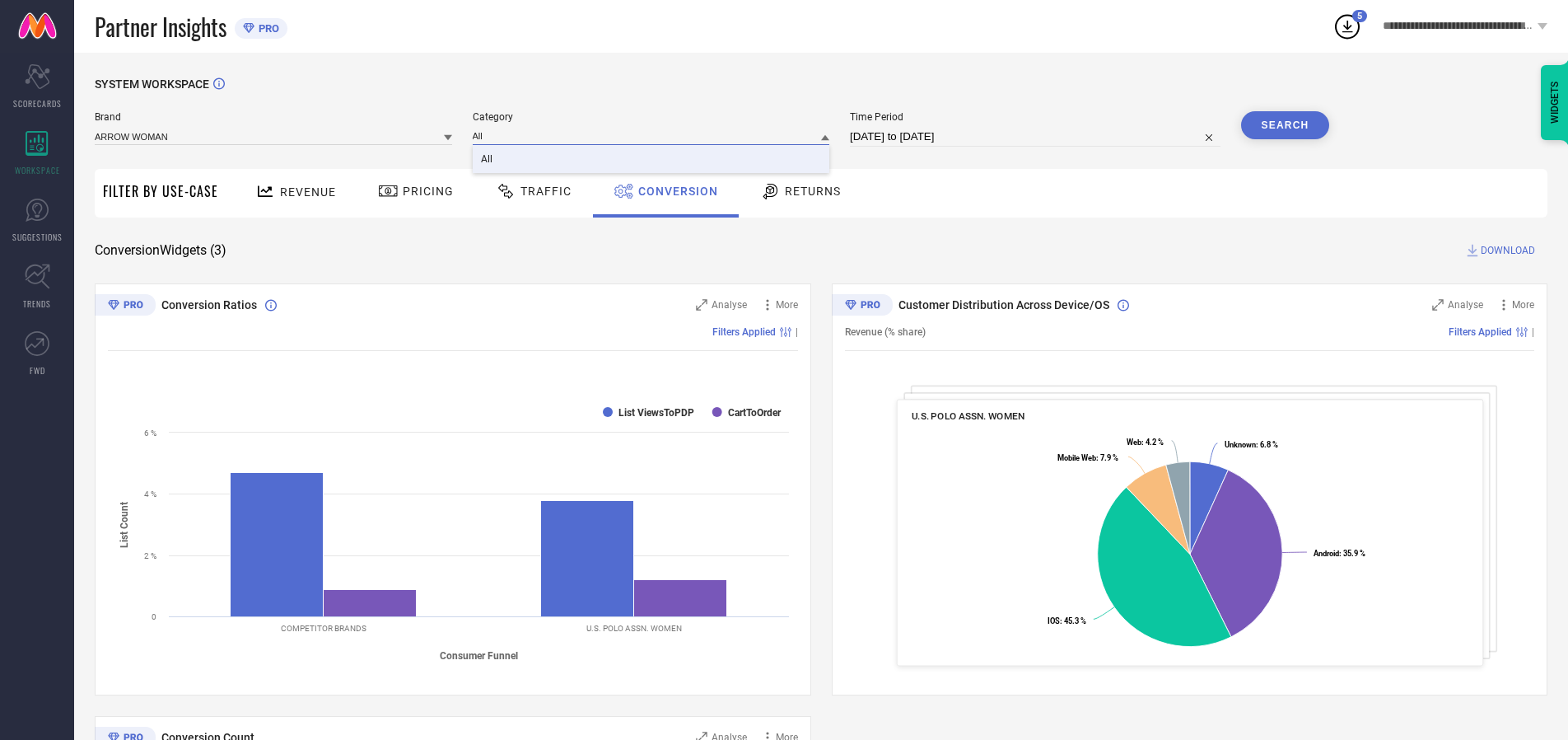
type input "All"
click at [488, 159] on span "All" at bounding box center [487, 159] width 12 height 12
click at [1284, 125] on button "Search" at bounding box center [1284, 125] width 89 height 28
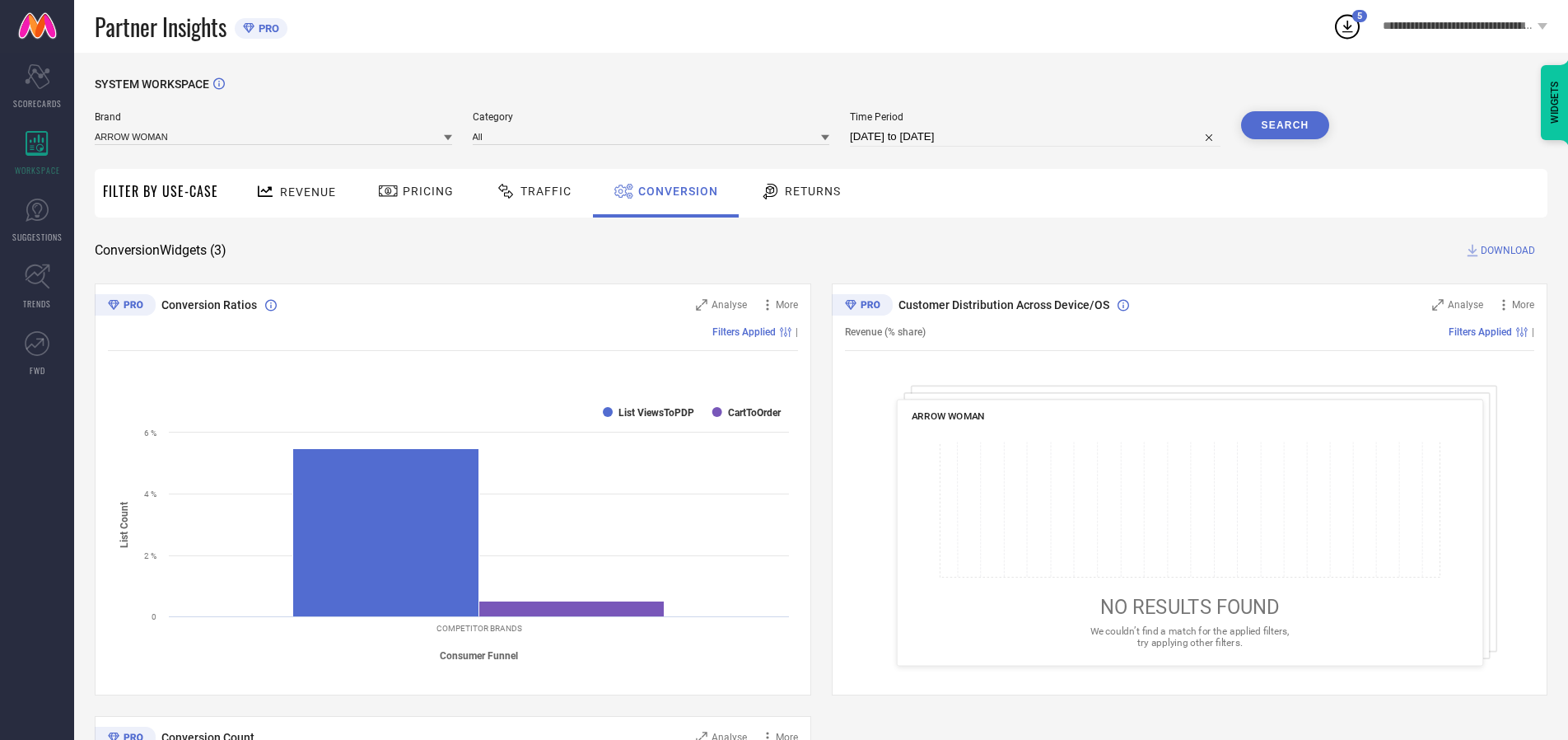
click at [1507, 250] on span "DOWNLOAD" at bounding box center [1507, 250] width 55 height 17
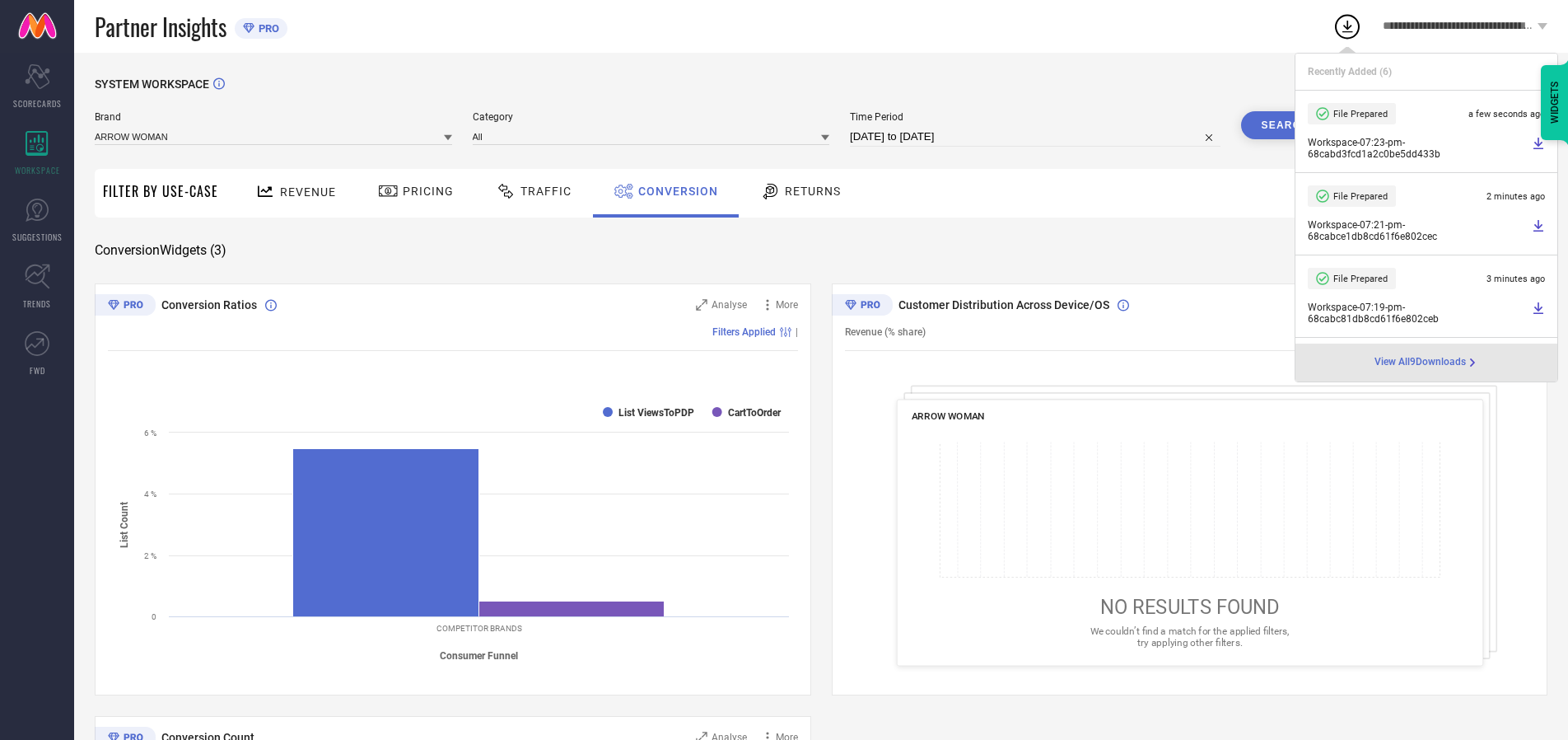
click at [673, 191] on span "Conversion" at bounding box center [678, 190] width 80 height 13
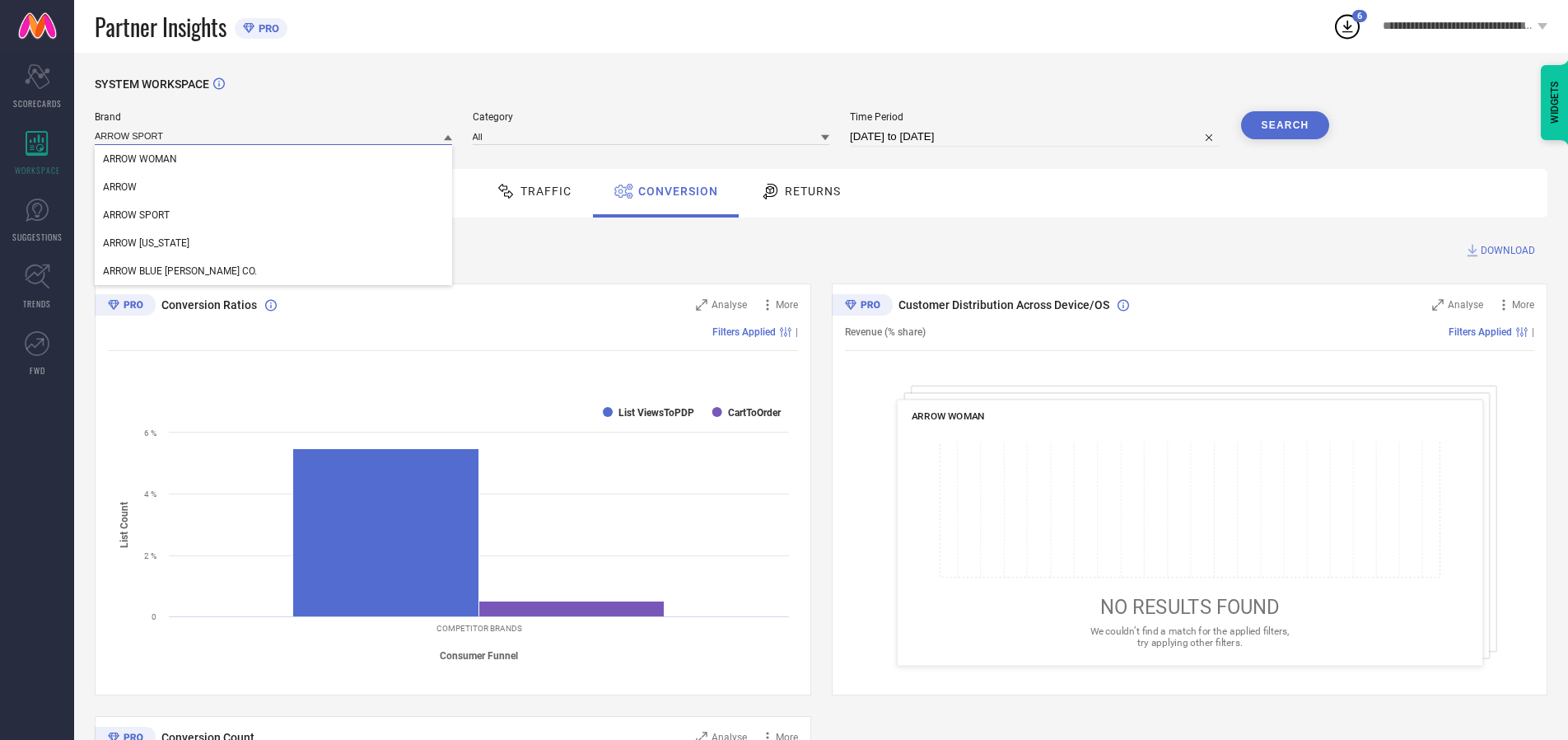
type input "ARROW SPORT"
click at [135, 216] on span "ARROW SPORT" at bounding box center [135, 215] width 67 height 12
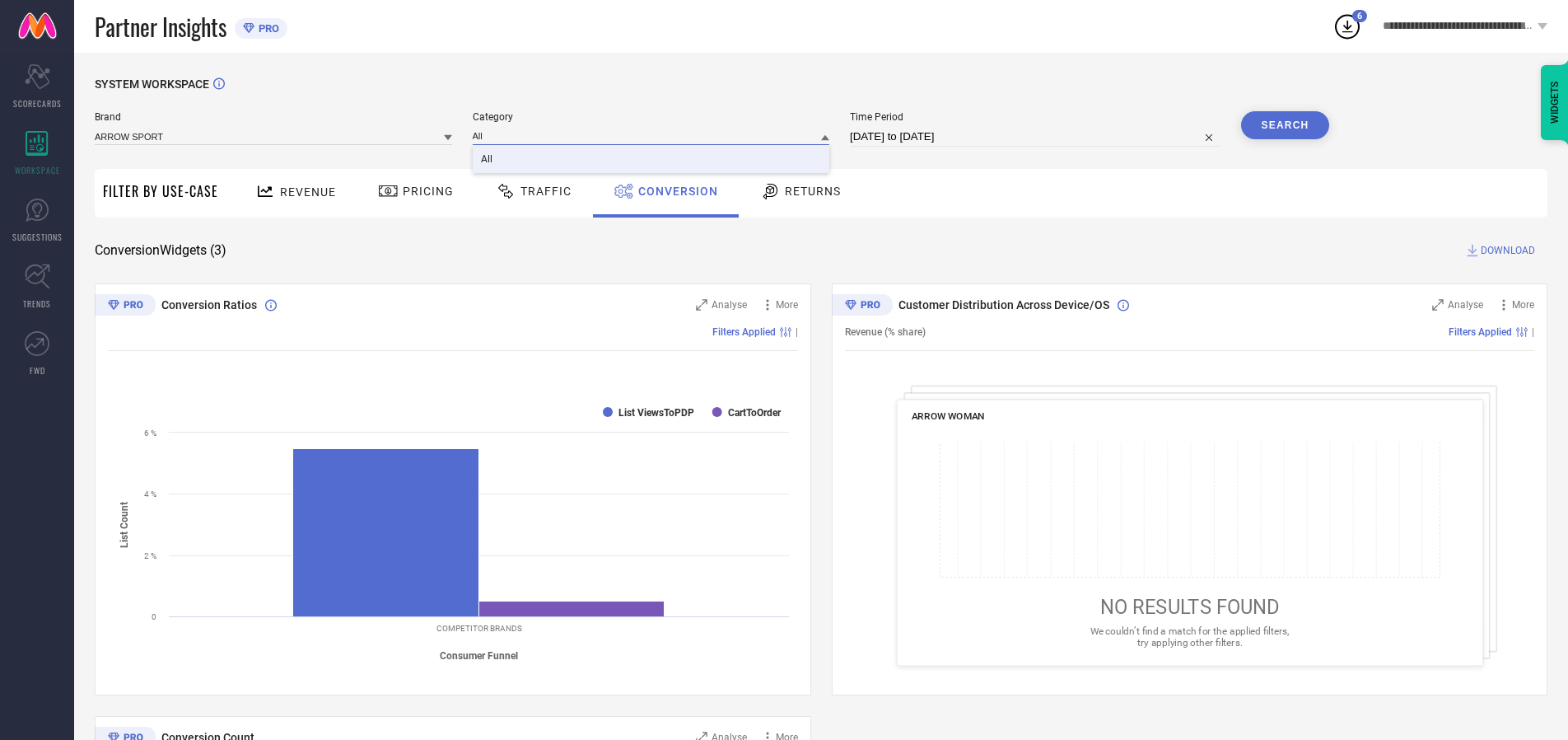
type input "All"
click at [488, 159] on span "All" at bounding box center [487, 159] width 12 height 12
click at [1284, 125] on button "Search" at bounding box center [1284, 125] width 89 height 28
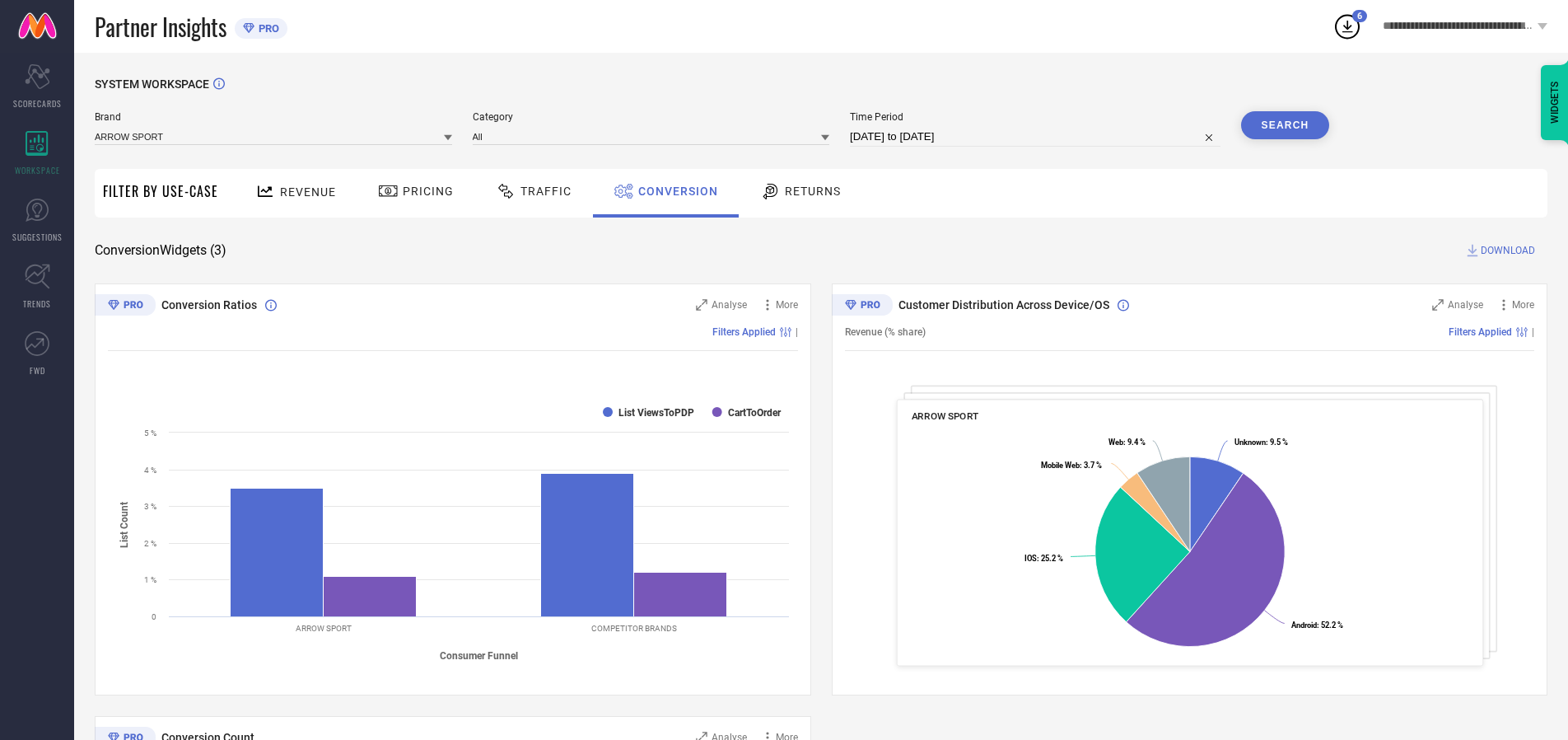
click at [1507, 250] on span "DOWNLOAD" at bounding box center [1507, 250] width 55 height 17
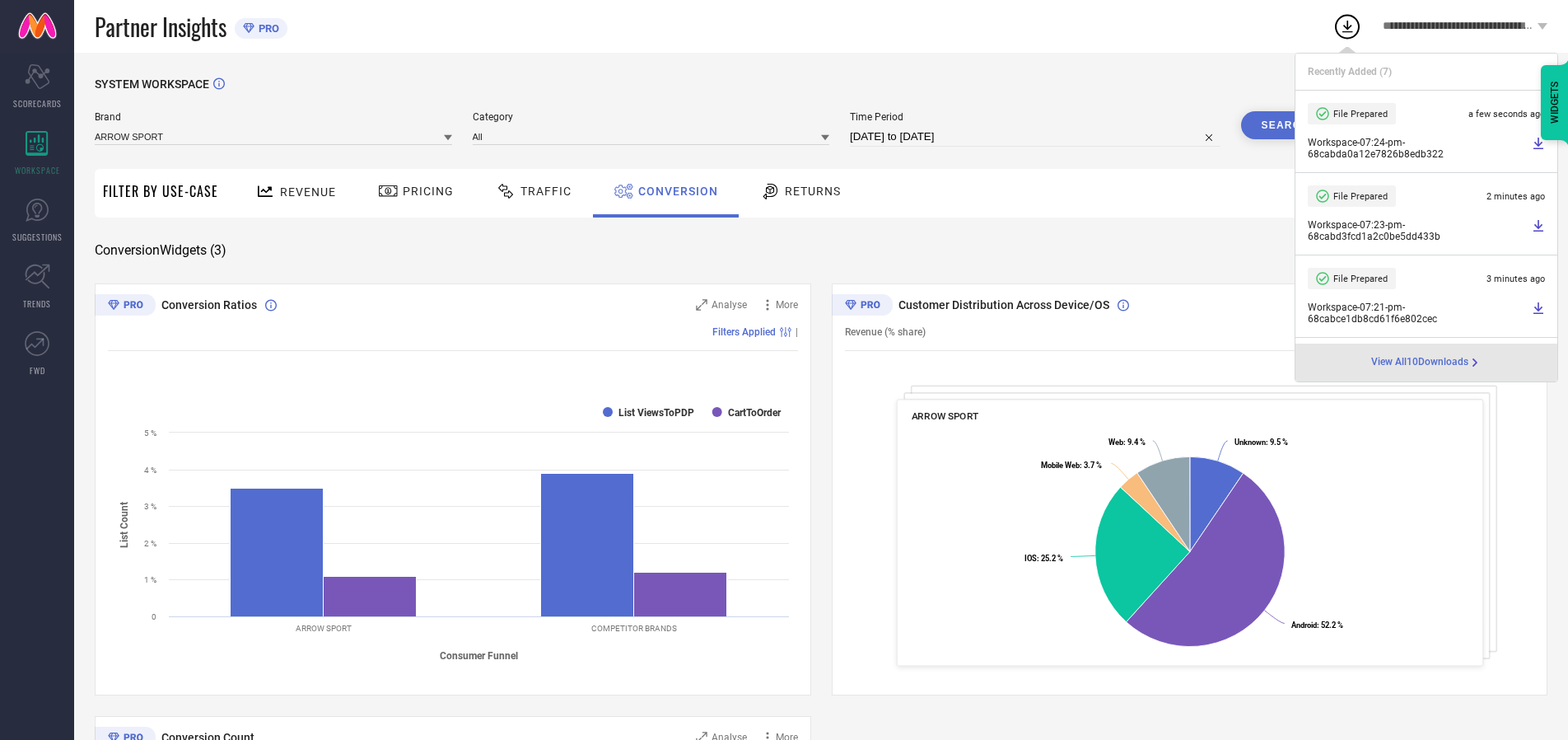
click at [673, 191] on span "Conversion" at bounding box center [678, 190] width 80 height 13
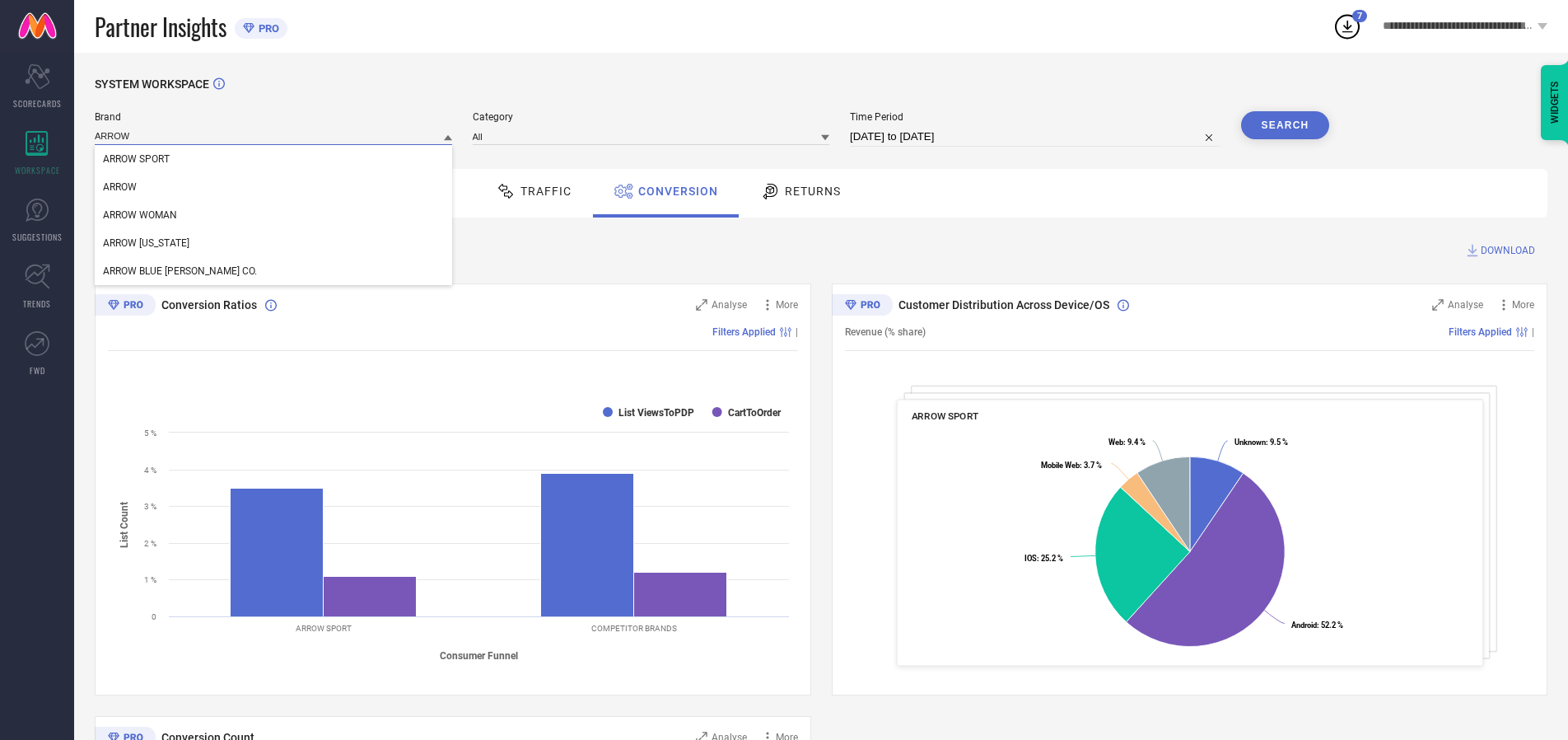
type input "ARROW"
click at [119, 188] on span "ARROW" at bounding box center [119, 187] width 34 height 12
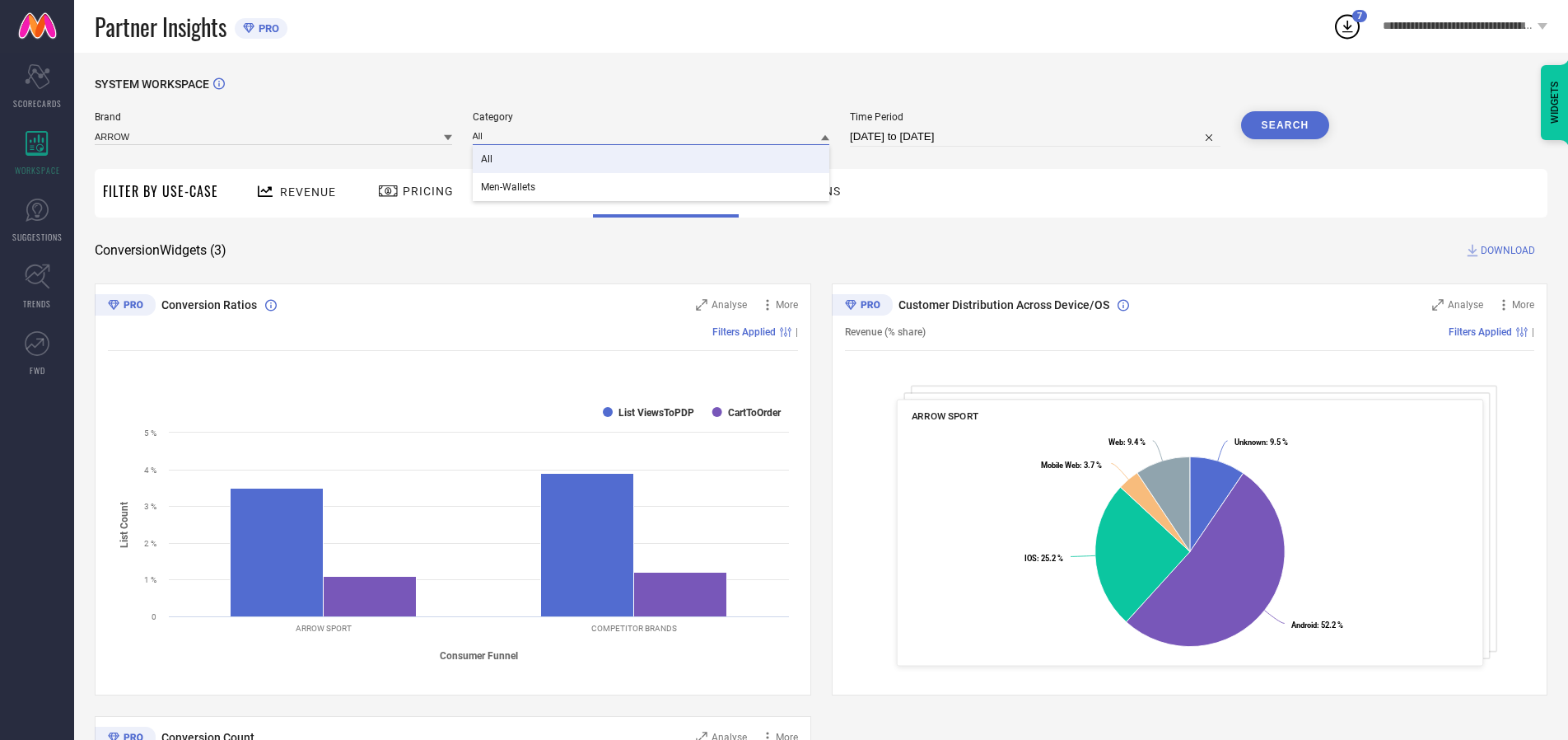
type input "All"
click at [488, 159] on span "All" at bounding box center [487, 159] width 12 height 12
click at [1284, 125] on button "Search" at bounding box center [1284, 125] width 89 height 28
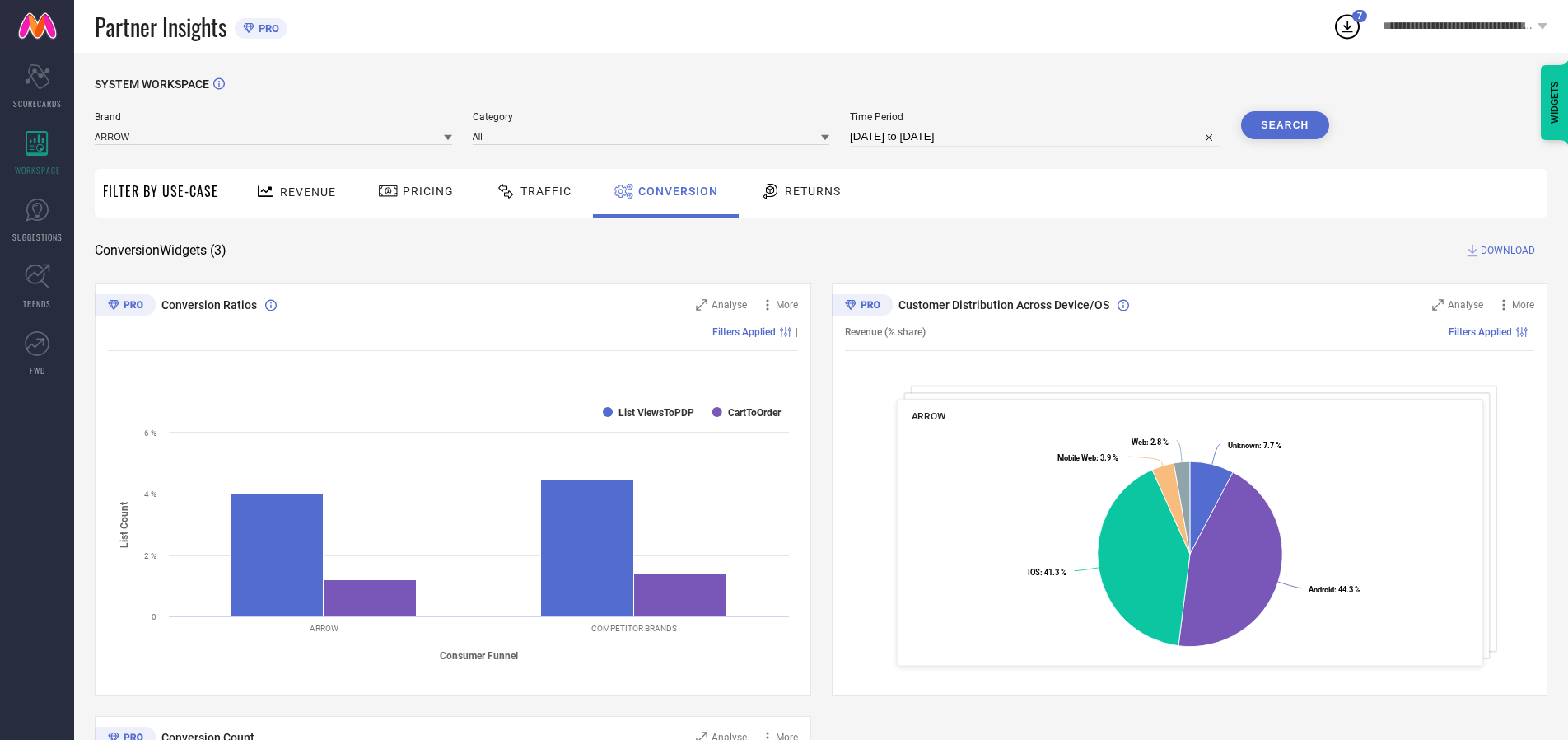
click at [1507, 250] on span "DOWNLOAD" at bounding box center [1507, 250] width 55 height 17
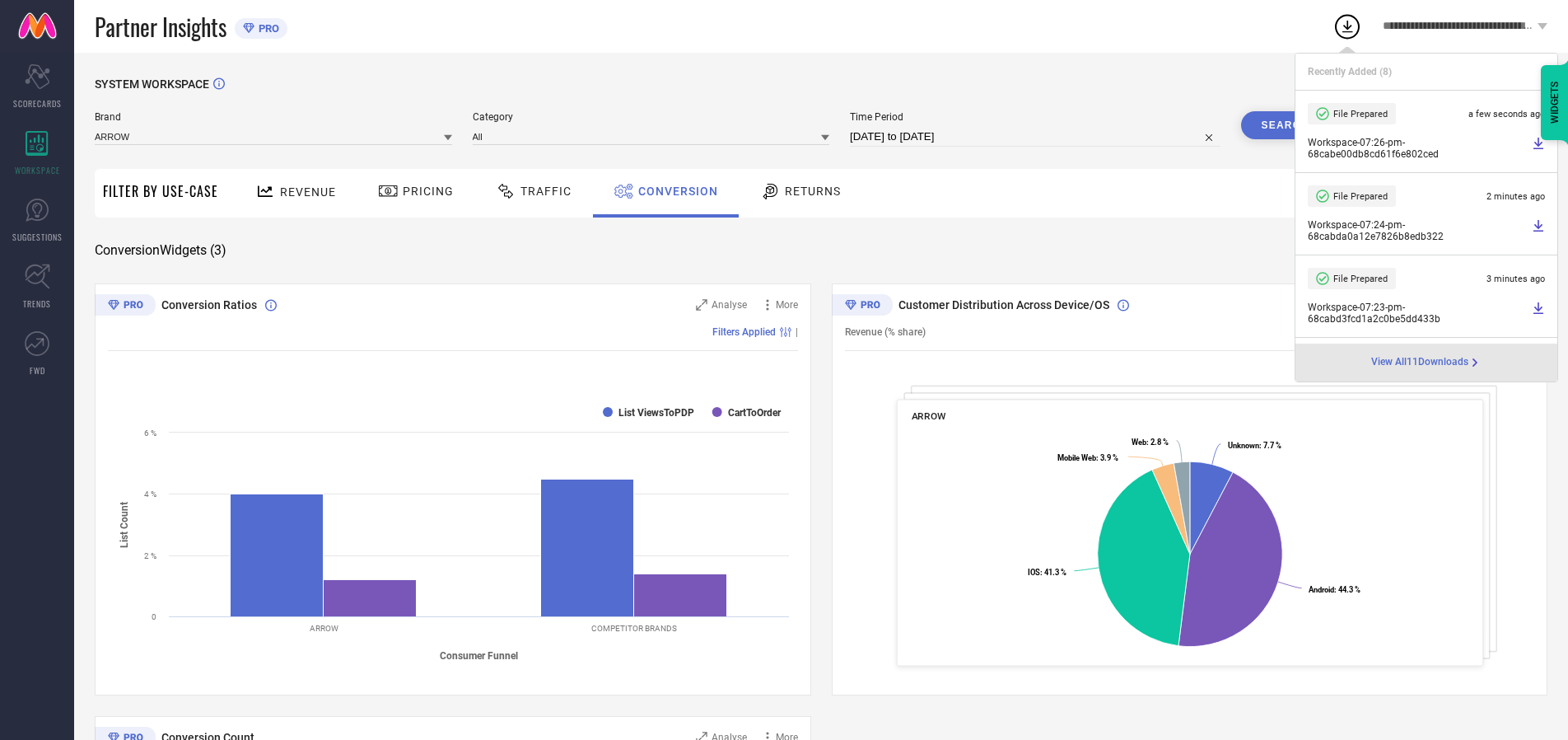
click at [673, 191] on span "Conversion" at bounding box center [678, 190] width 80 height 13
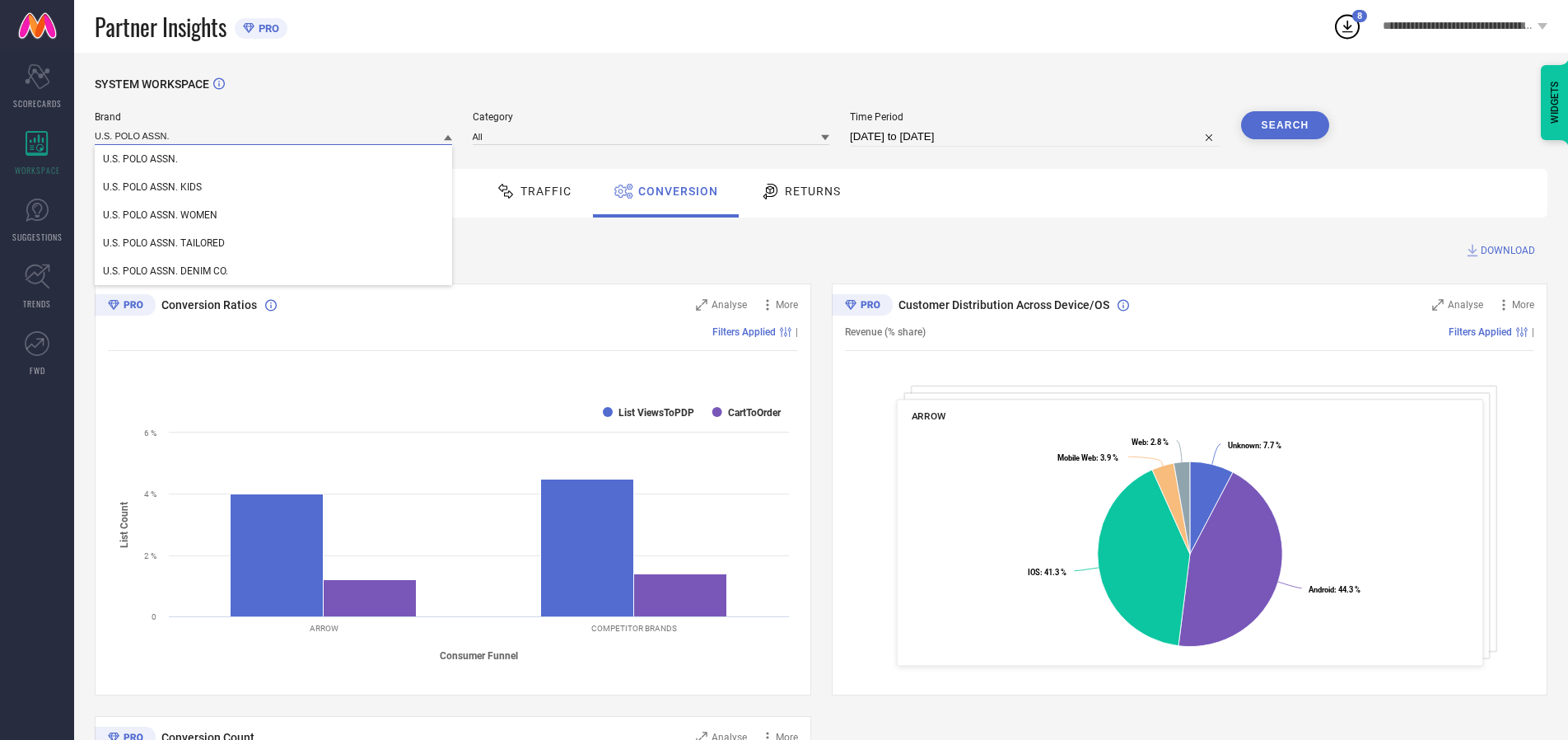
type input "U.S. POLO ASSN."
click at [140, 159] on span "U.S. POLO ASSN." at bounding box center [139, 159] width 75 height 12
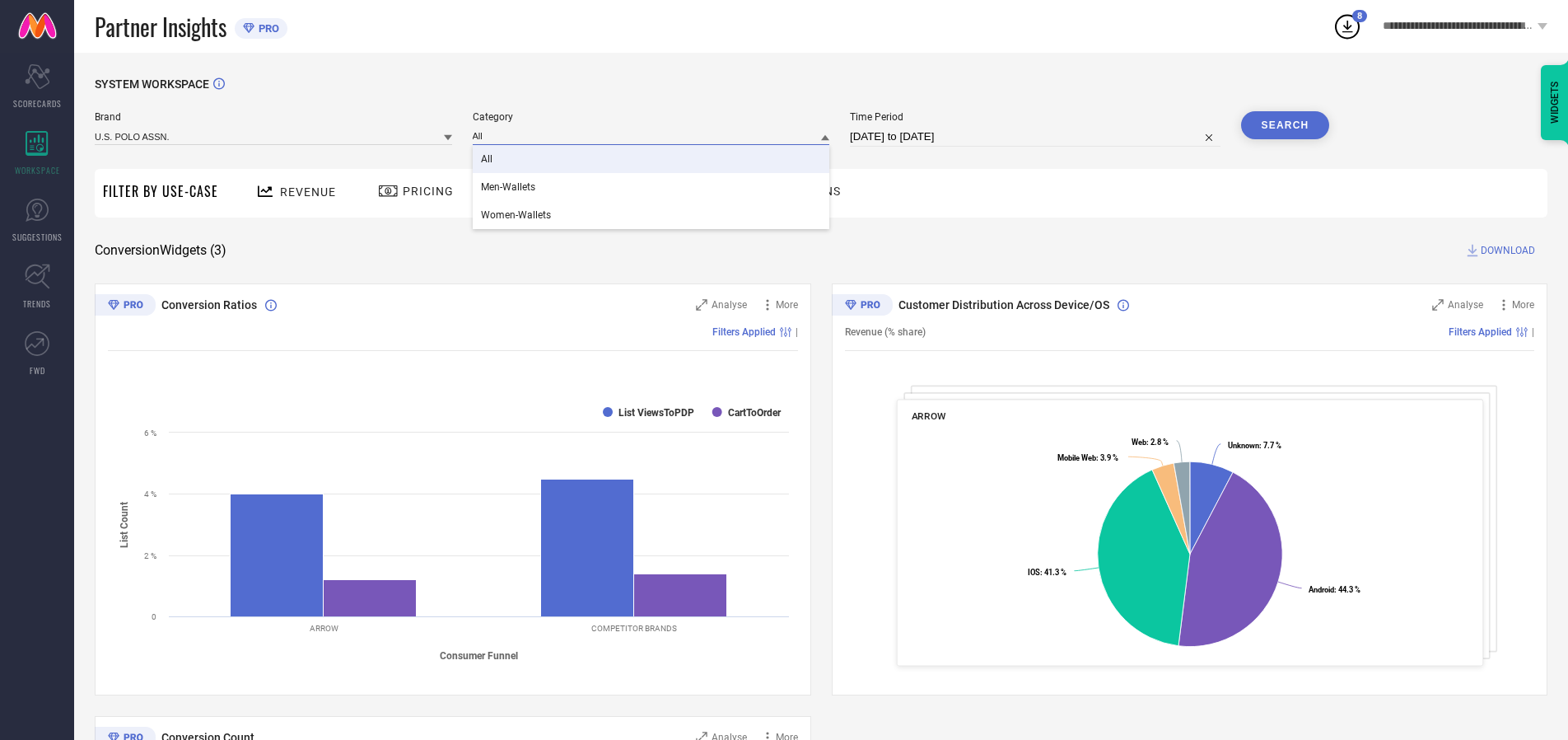
type input "All"
click at [488, 159] on span "All" at bounding box center [487, 159] width 12 height 12
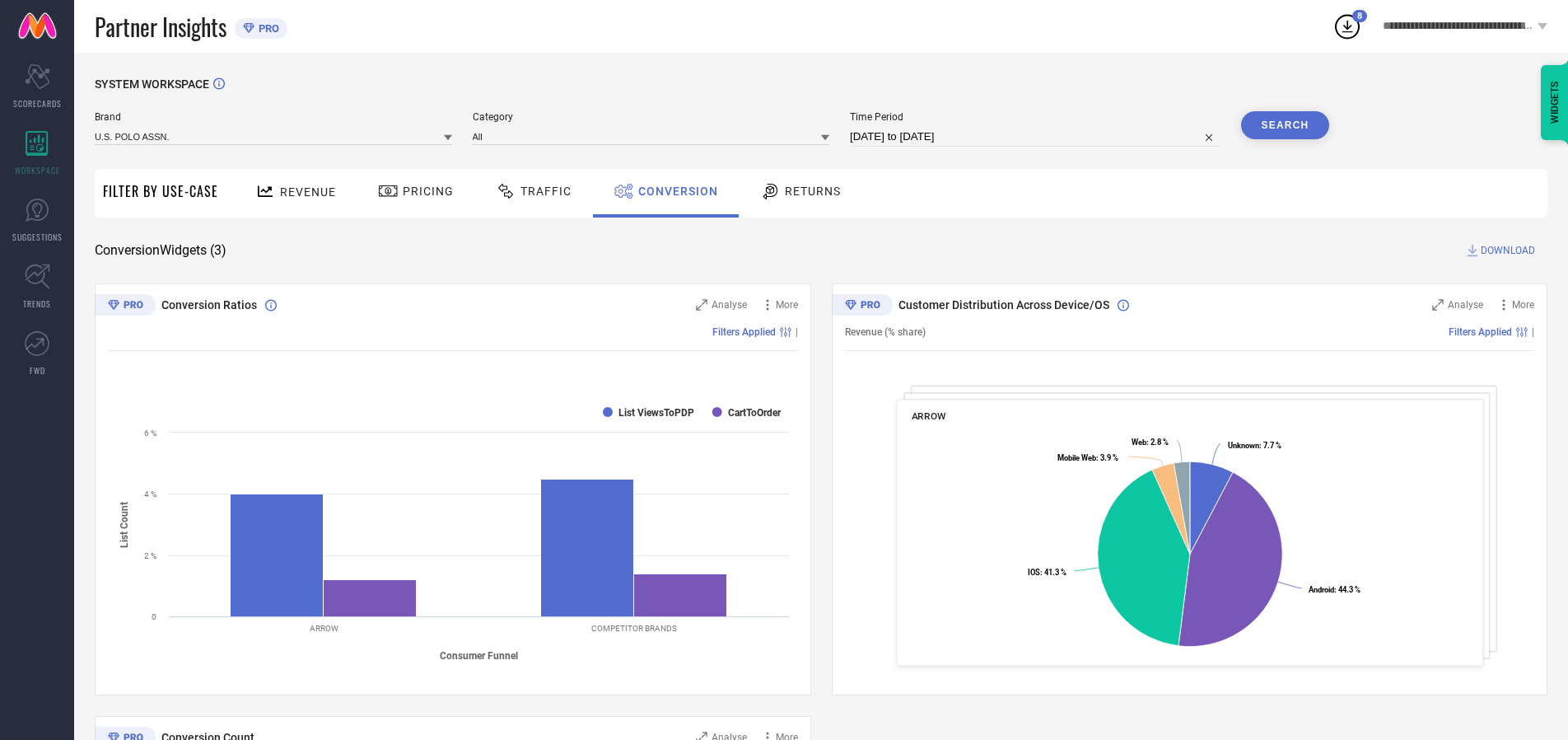
click at [1284, 125] on button "Search" at bounding box center [1284, 125] width 89 height 28
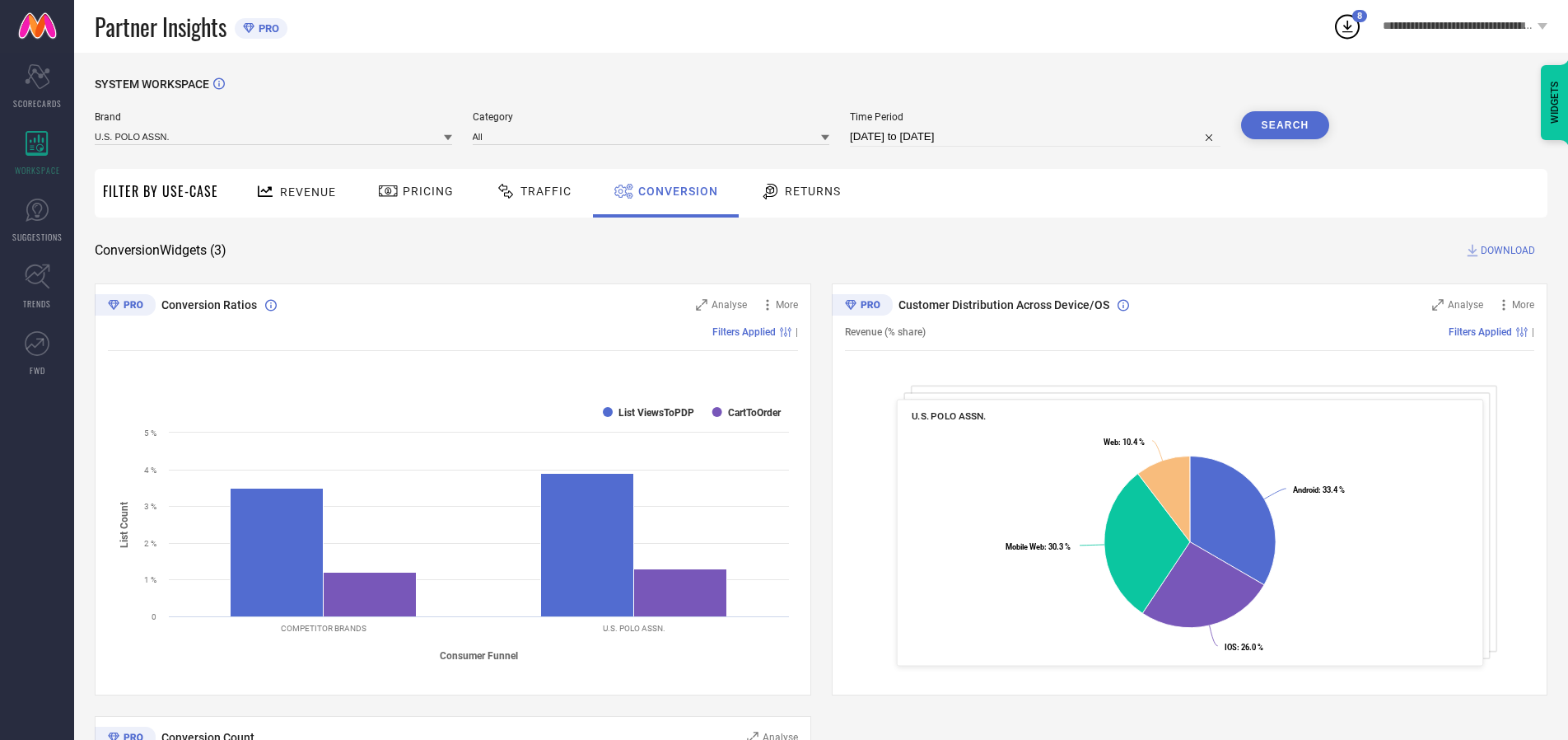
click at [1507, 250] on span "DOWNLOAD" at bounding box center [1507, 250] width 55 height 17
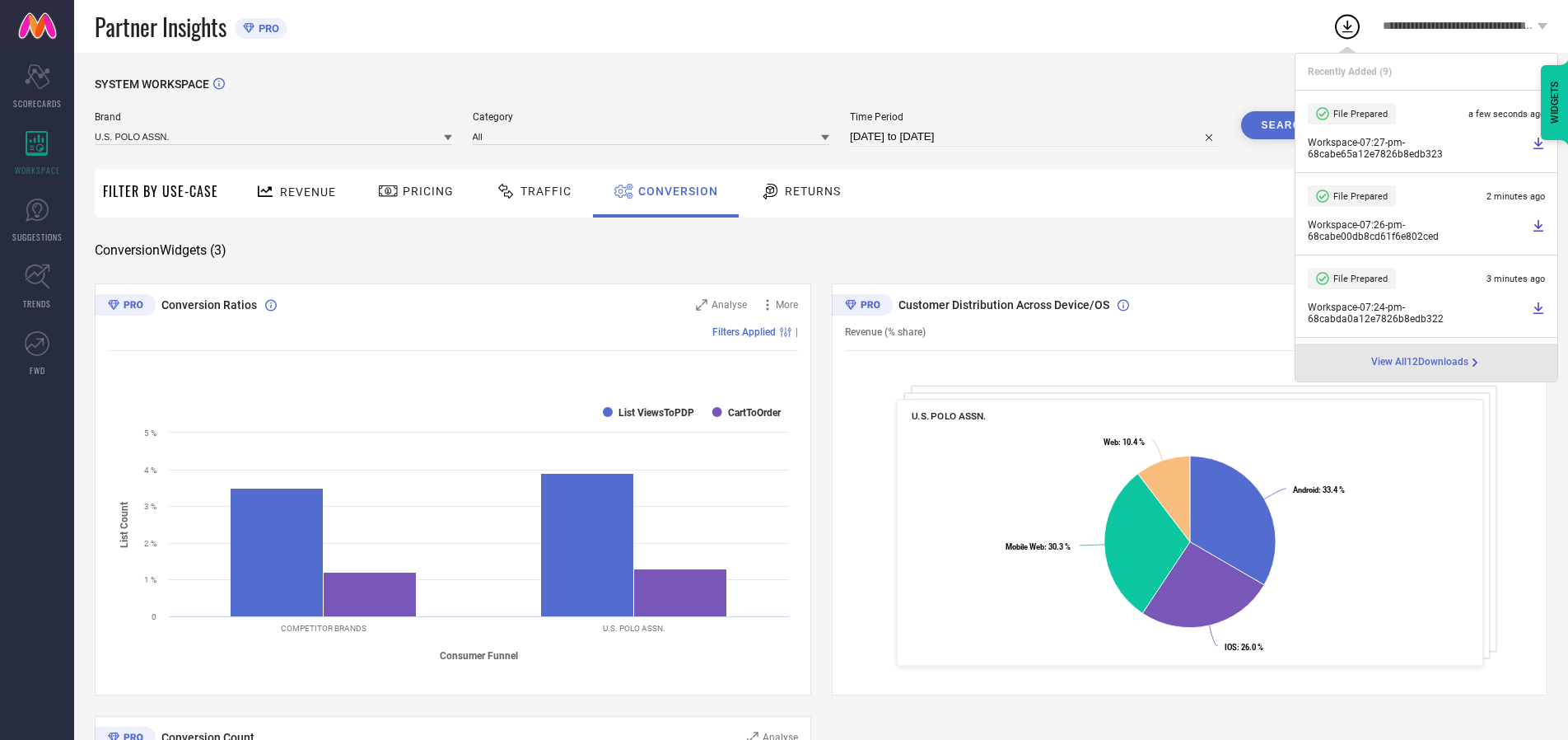
click at [673, 191] on span "Conversion" at bounding box center [678, 190] width 80 height 13
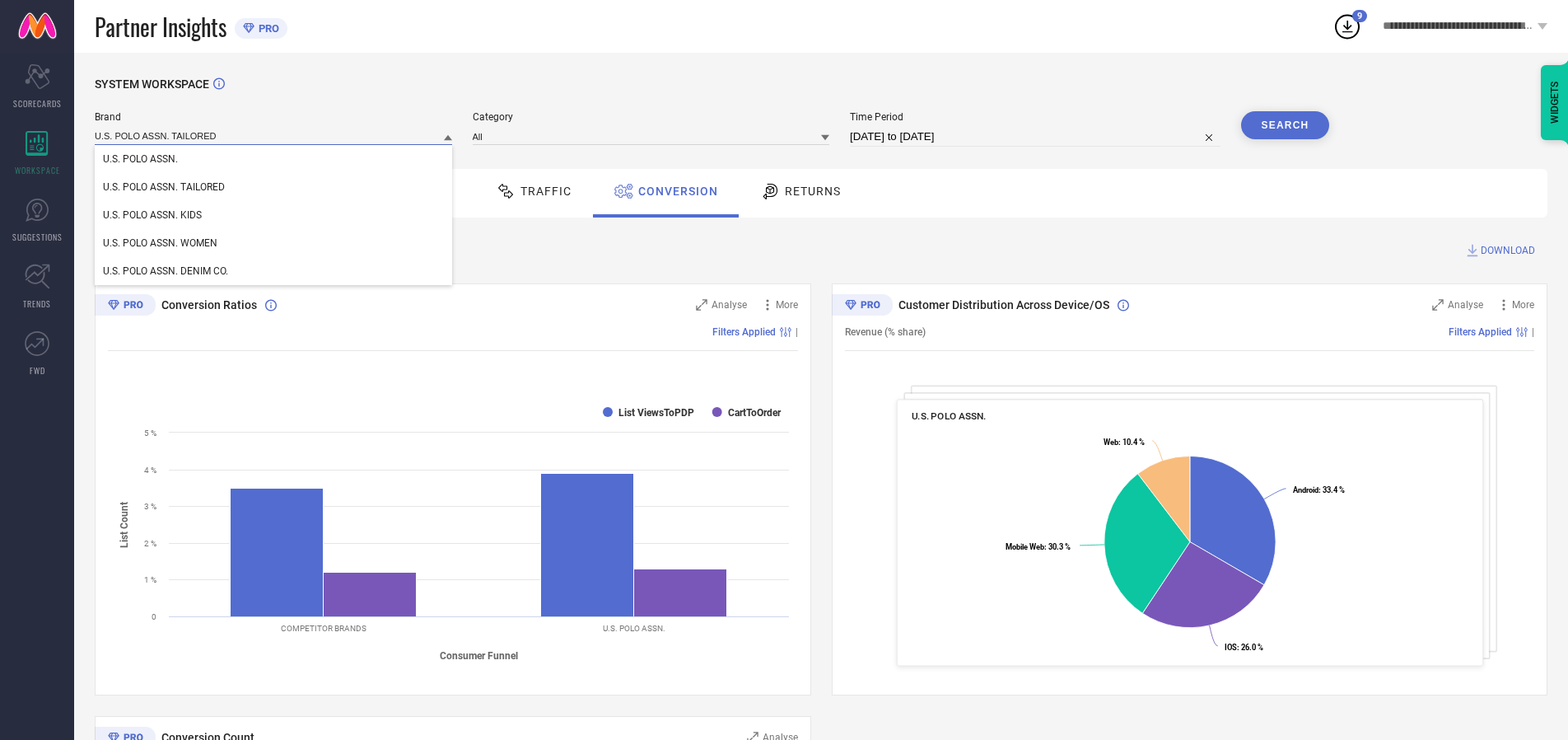
type input "U.S. POLO ASSN. TAILORED"
click at [164, 188] on span "U.S. POLO ASSN. TAILORED" at bounding box center [163, 187] width 121 height 12
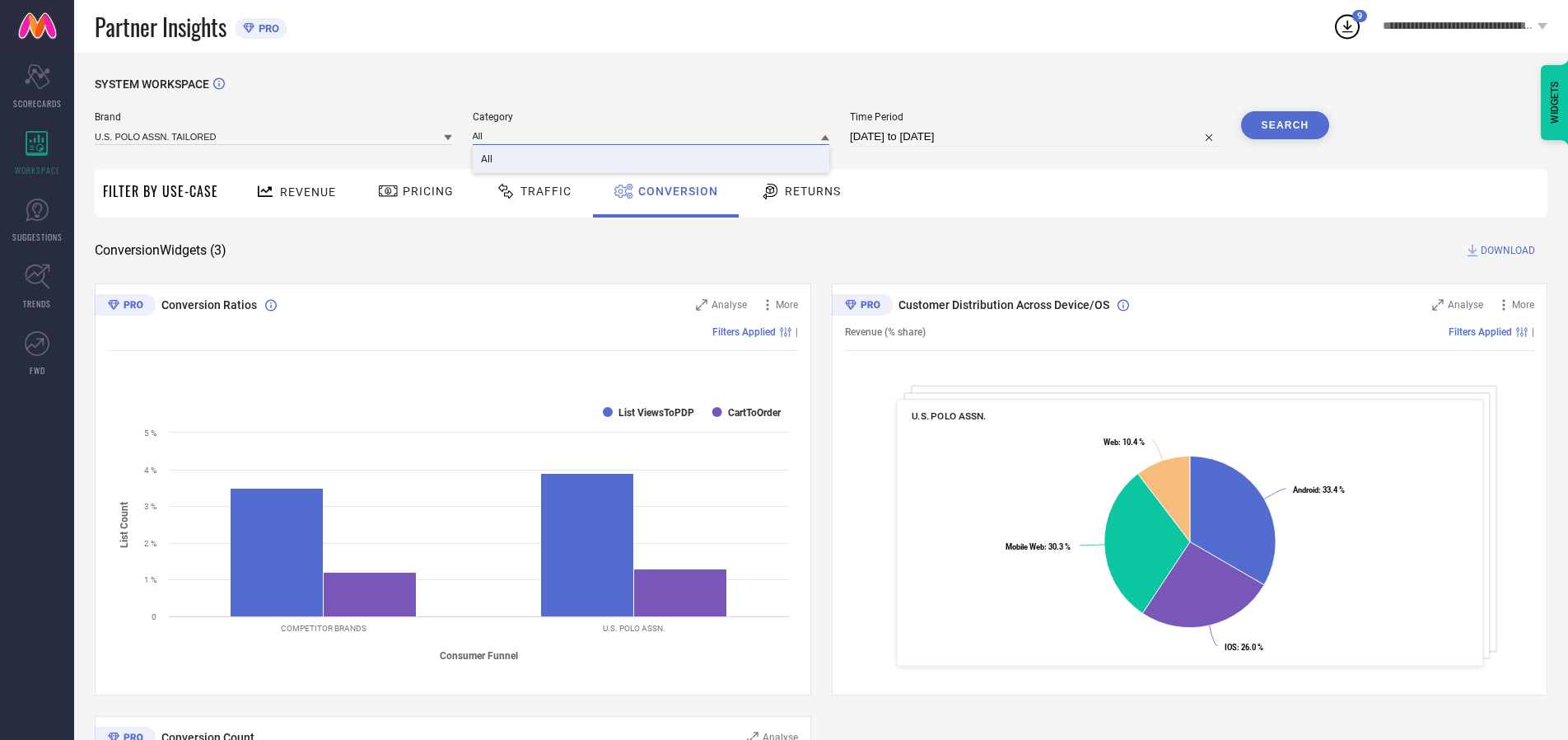
type input "All"
click at [488, 159] on span "All" at bounding box center [487, 159] width 12 height 12
click at [1284, 125] on button "Search" at bounding box center [1284, 125] width 89 height 28
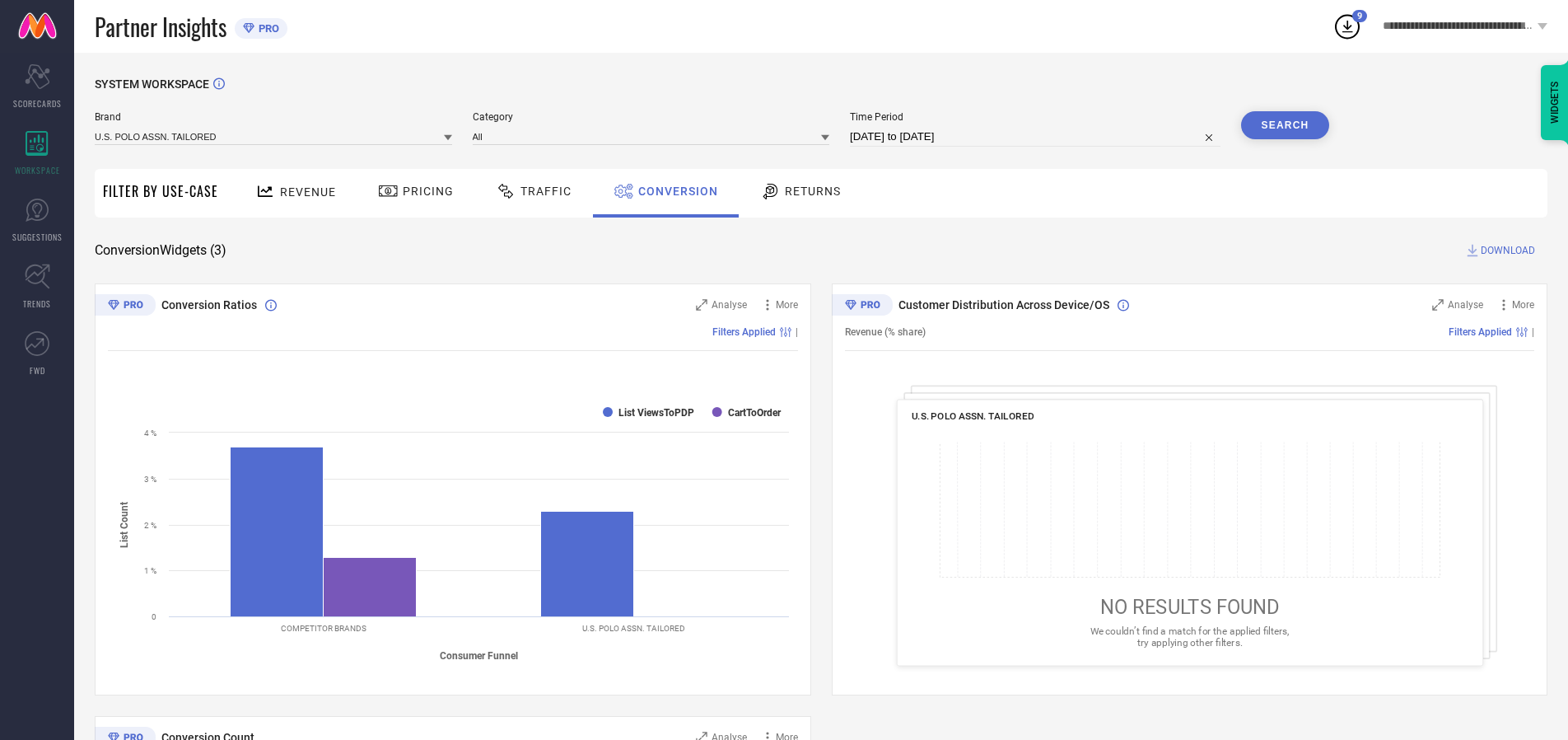
click at [1507, 250] on span "DOWNLOAD" at bounding box center [1507, 250] width 55 height 17
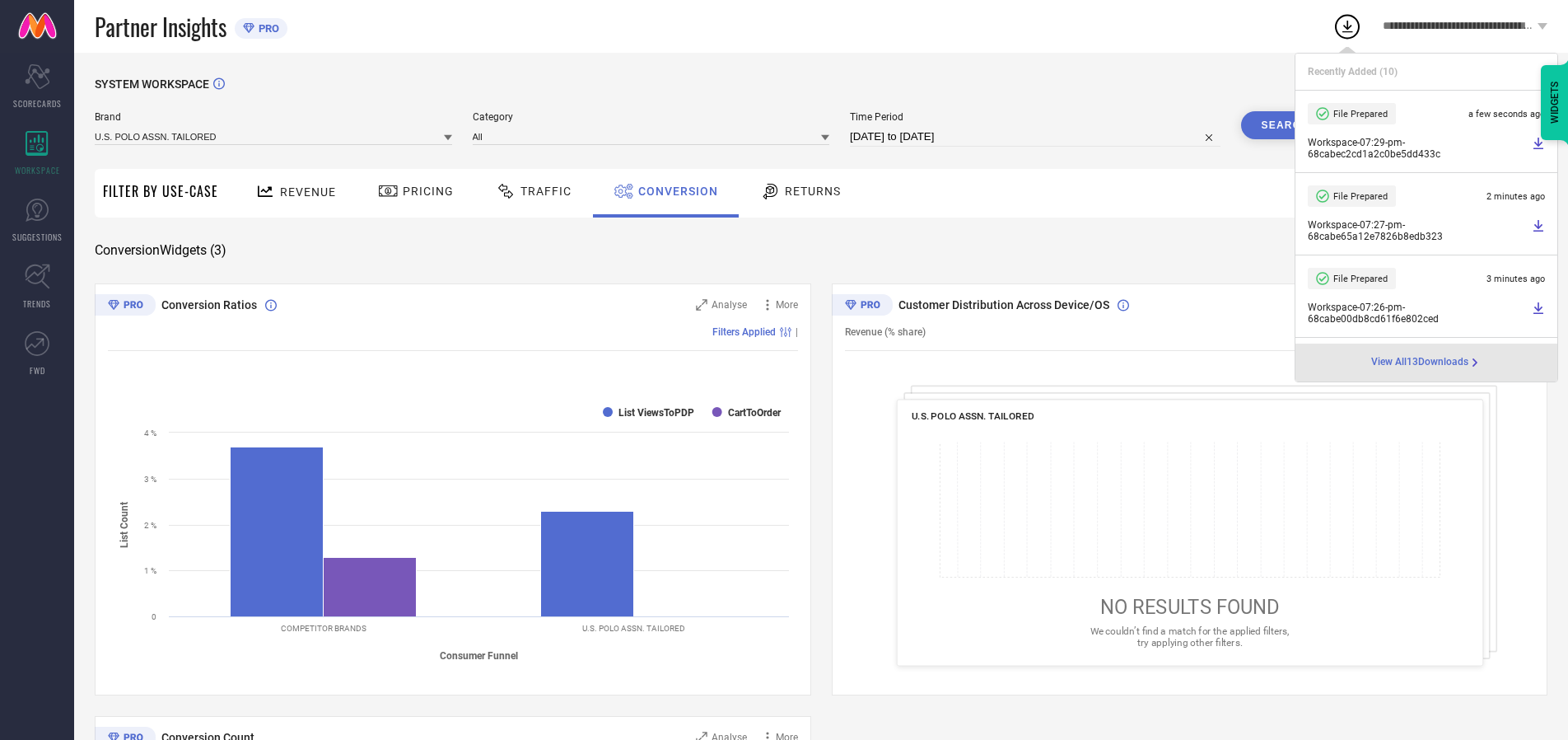
click at [673, 191] on span "Conversion" at bounding box center [678, 190] width 80 height 13
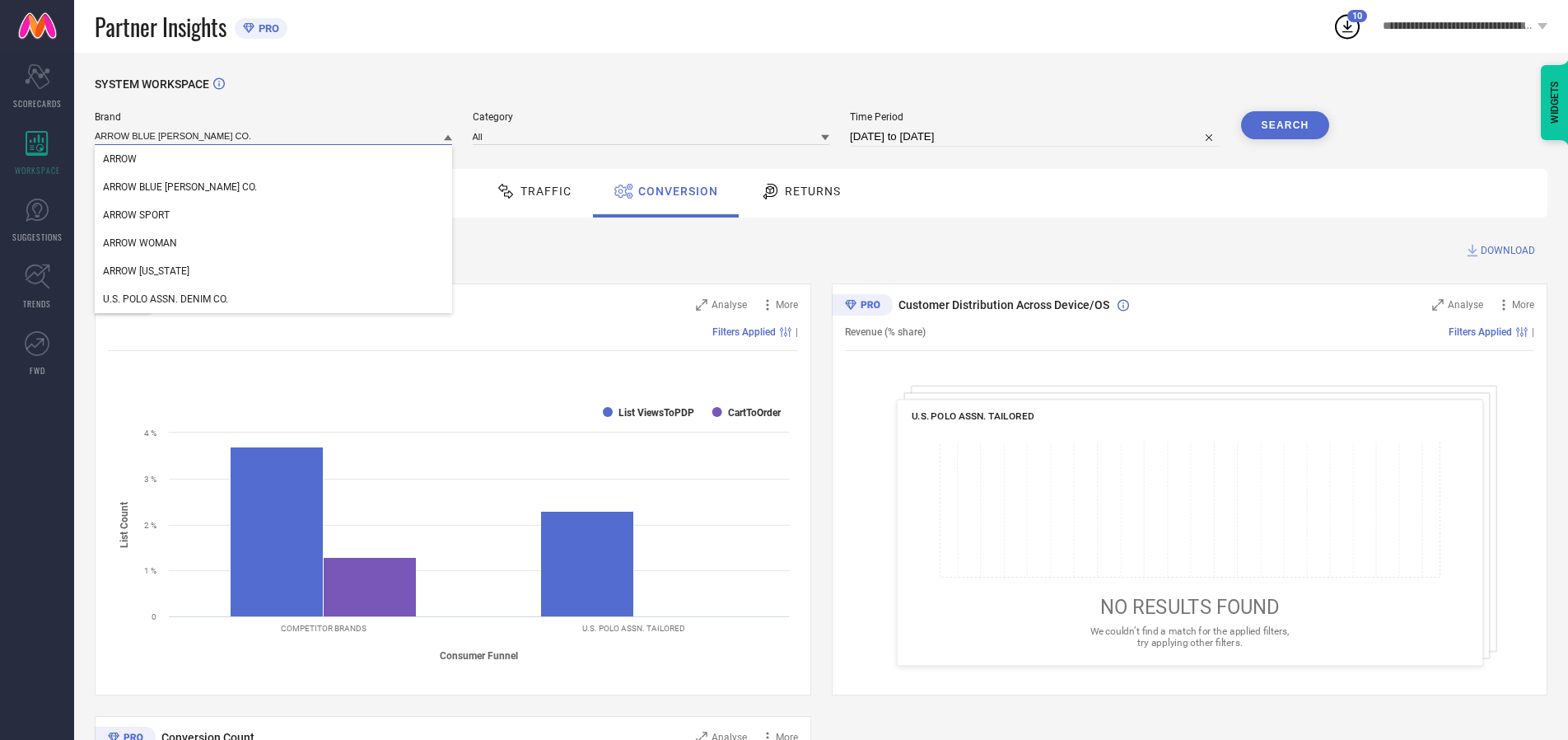
type input "ARROW BLUE [PERSON_NAME] CO."
click at [154, 188] on span "ARROW BLUE [PERSON_NAME] CO." at bounding box center [179, 187] width 154 height 12
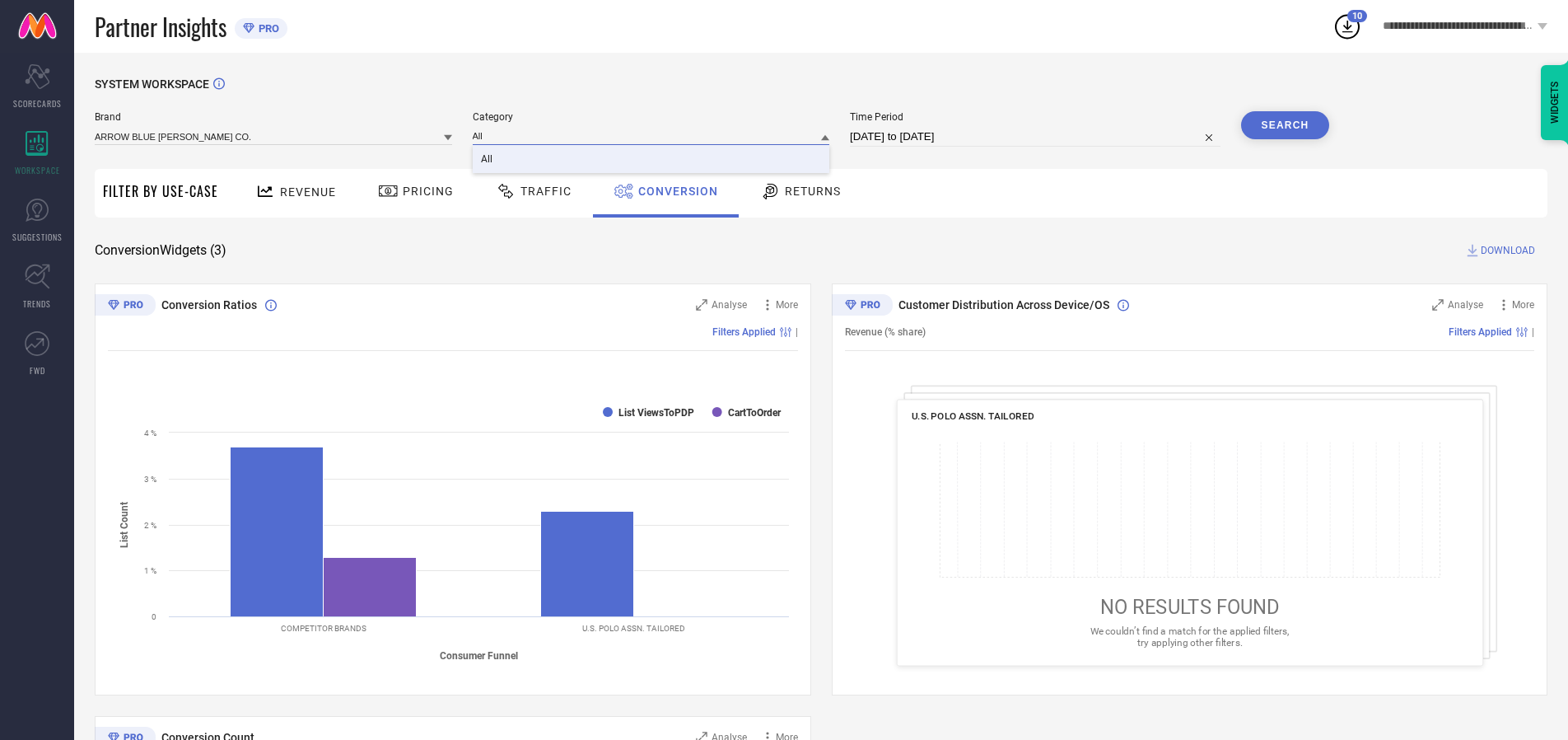
type input "All"
click at [488, 159] on span "All" at bounding box center [487, 159] width 12 height 12
click at [1284, 125] on button "Search" at bounding box center [1284, 125] width 89 height 28
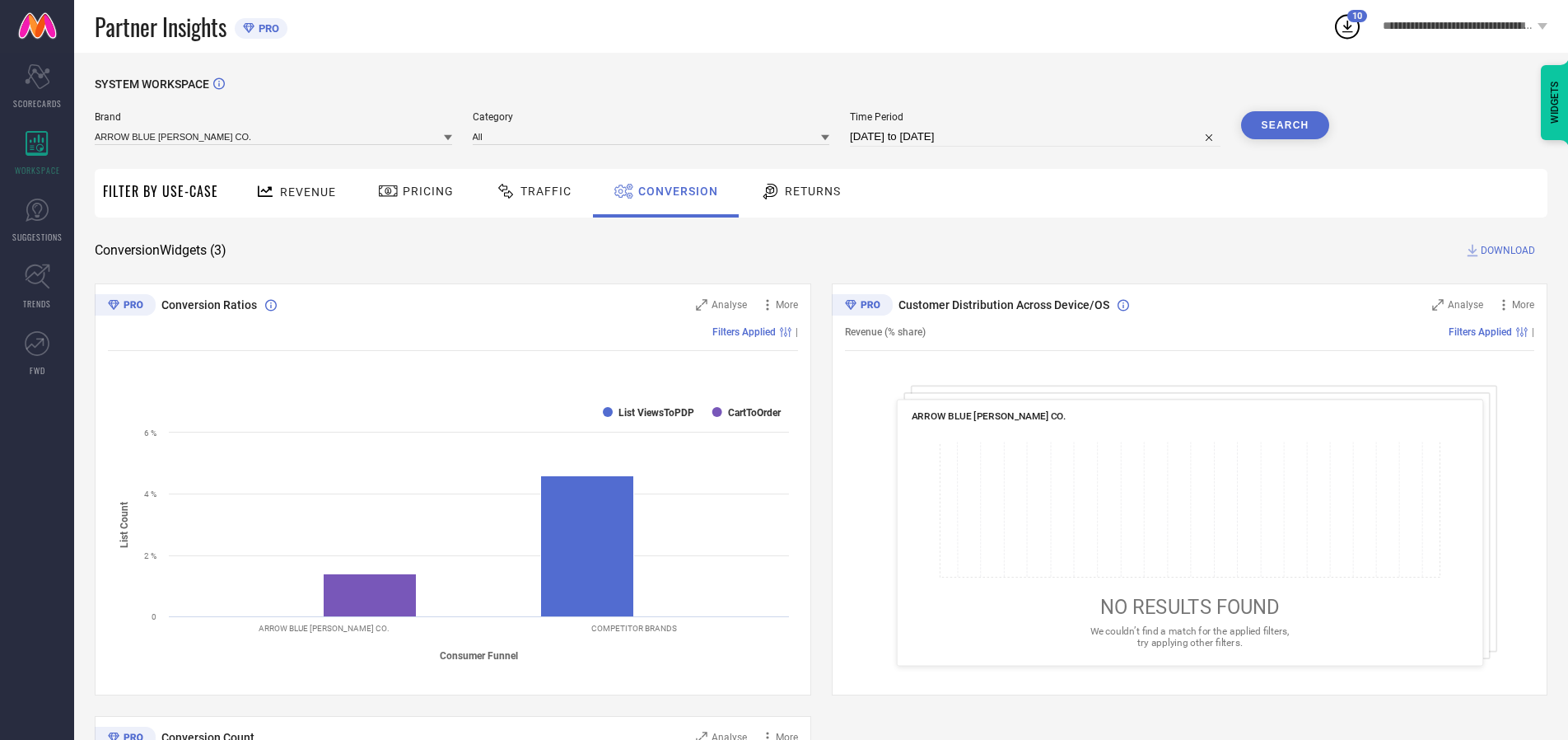
click at [1507, 250] on span "DOWNLOAD" at bounding box center [1507, 250] width 55 height 17
